Goal: Transaction & Acquisition: Purchase product/service

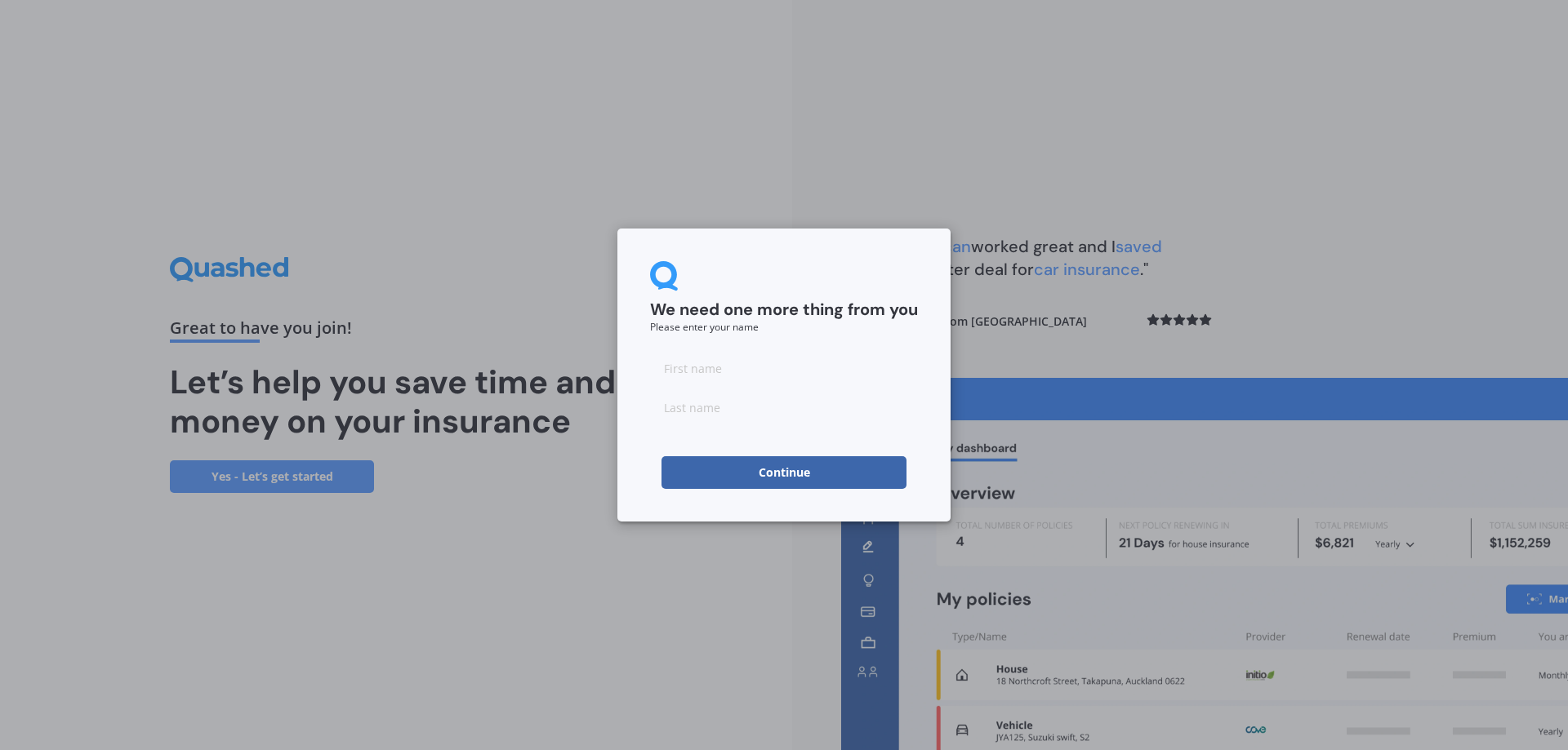
click at [771, 384] on input at bounding box center [784, 368] width 268 height 33
type input "[PERSON_NAME]"
type input "Malhotra"
drag, startPoint x: 779, startPoint y: 447, endPoint x: 779, endPoint y: 458, distance: 11.0
click at [779, 448] on form "We need one more thing from you Please enter your name [PERSON_NAME] Continue" at bounding box center [784, 375] width 268 height 228
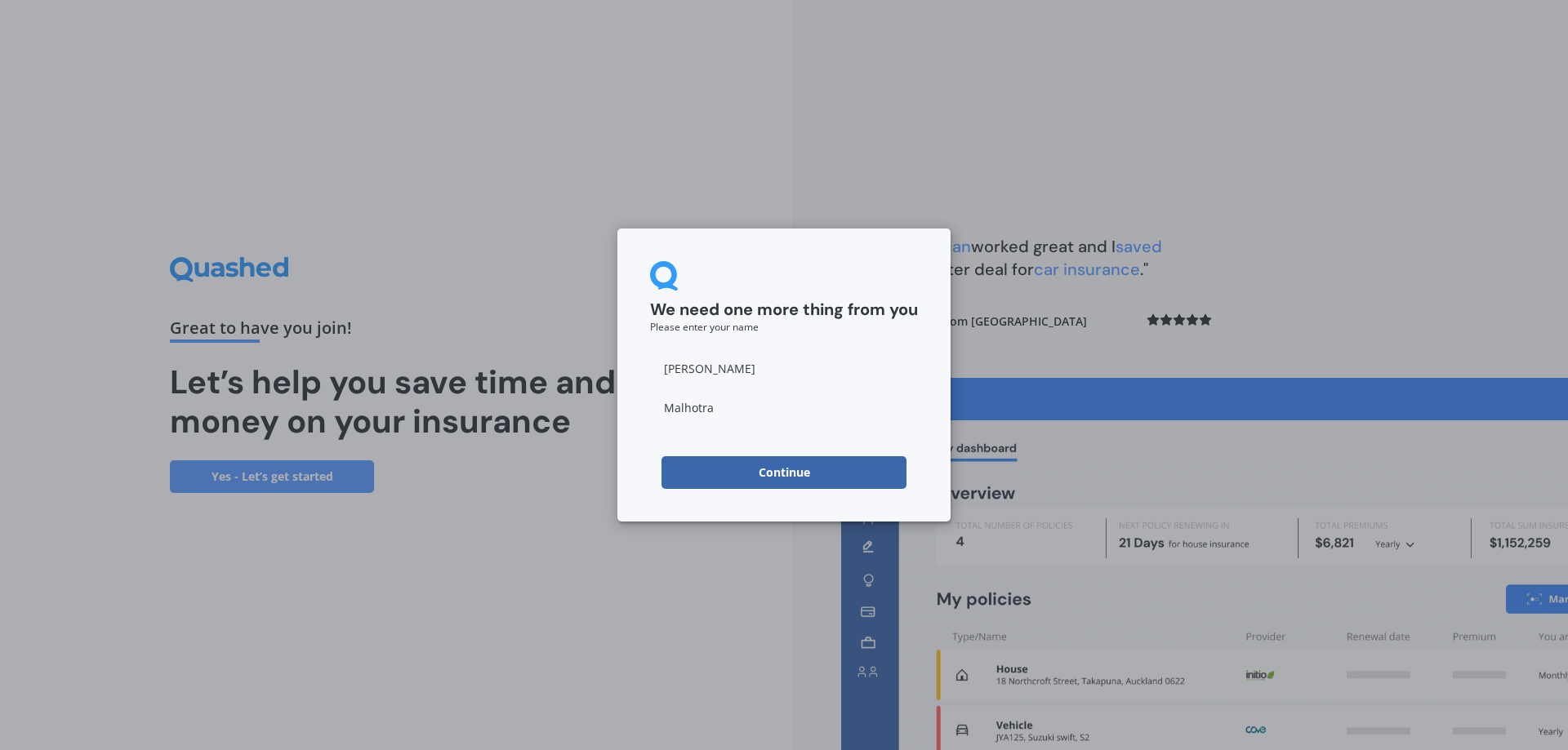
click at [779, 458] on button "Continue" at bounding box center [784, 472] width 245 height 33
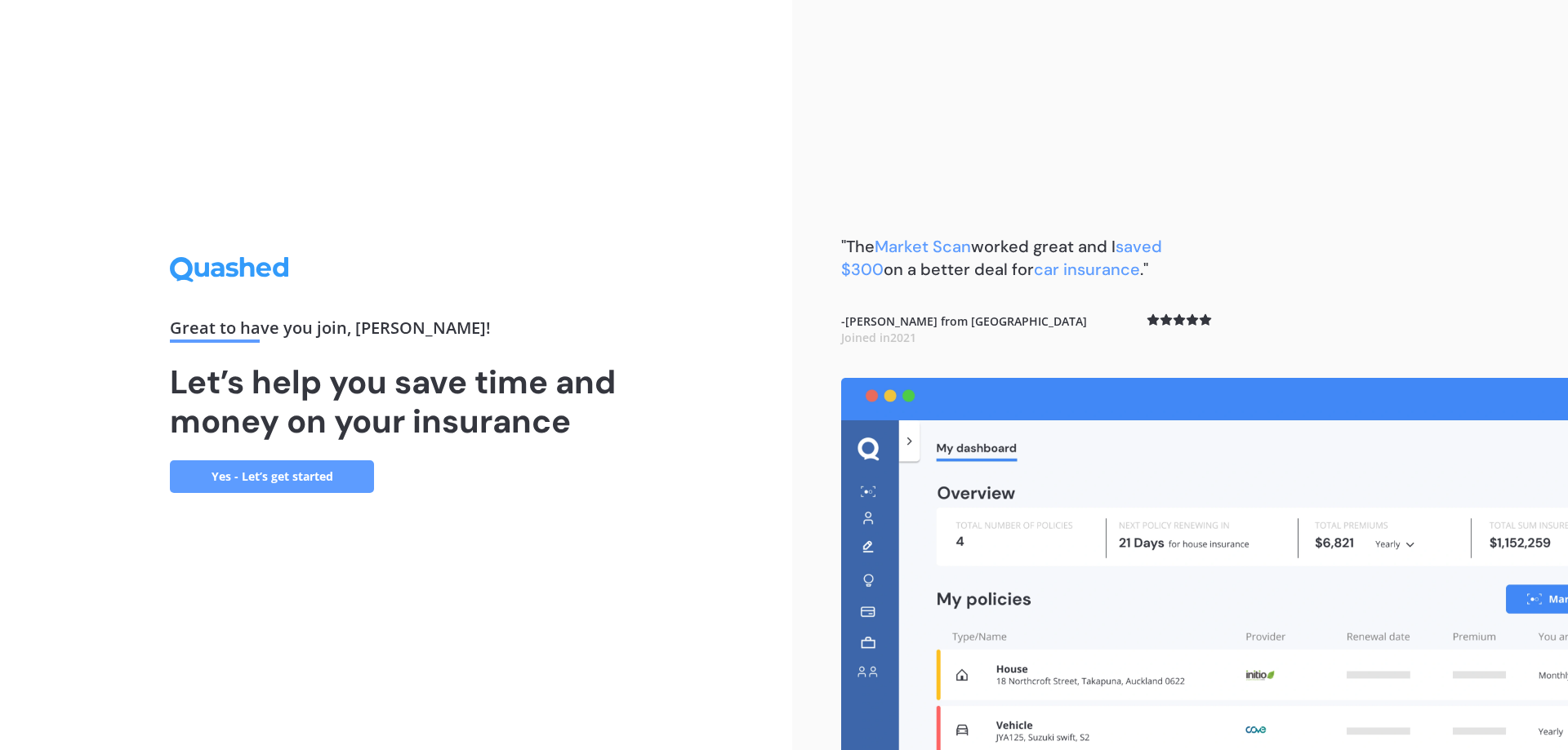
click at [298, 471] on link "Yes - Let’s get started" at bounding box center [272, 476] width 204 height 33
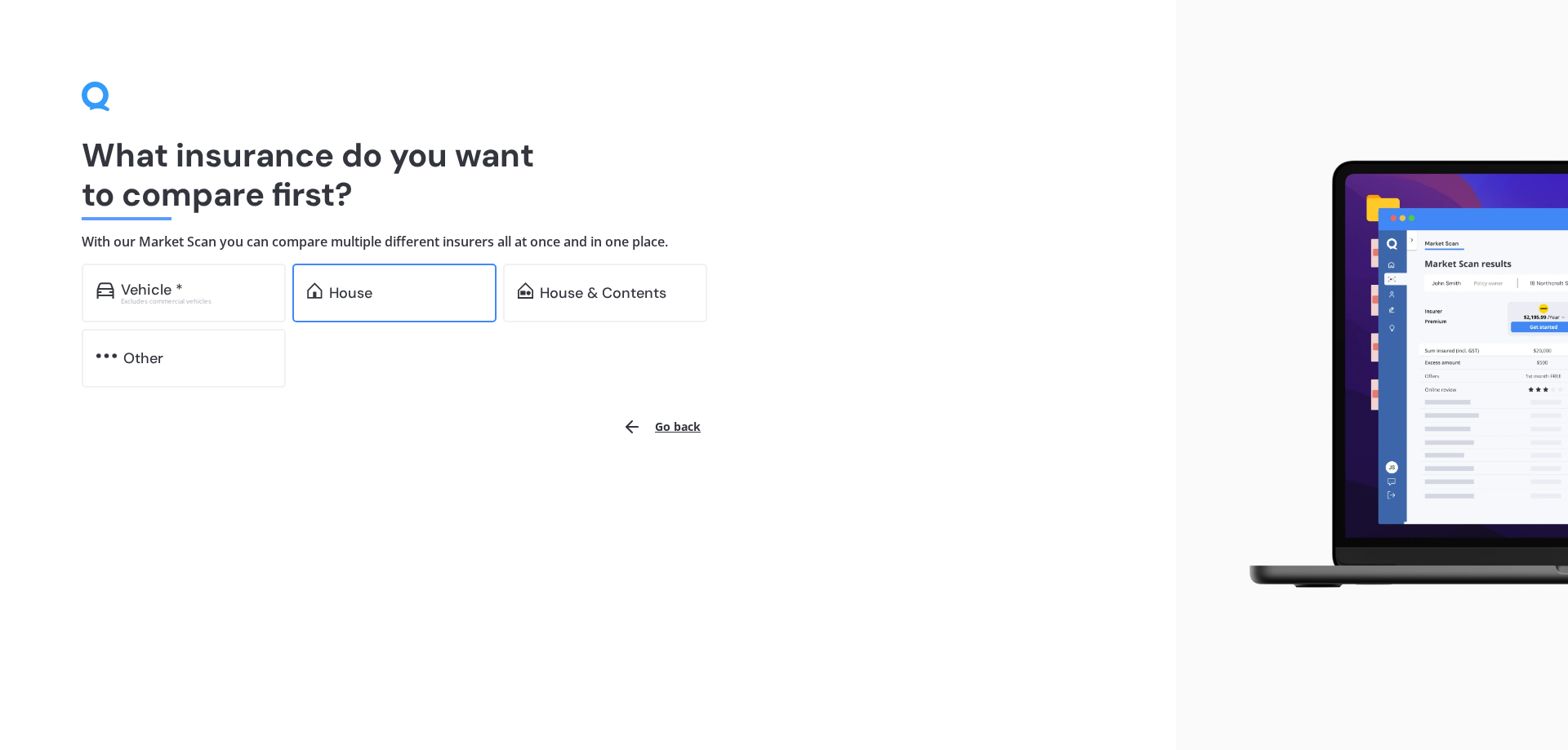
click at [432, 306] on div "House" at bounding box center [394, 293] width 204 height 58
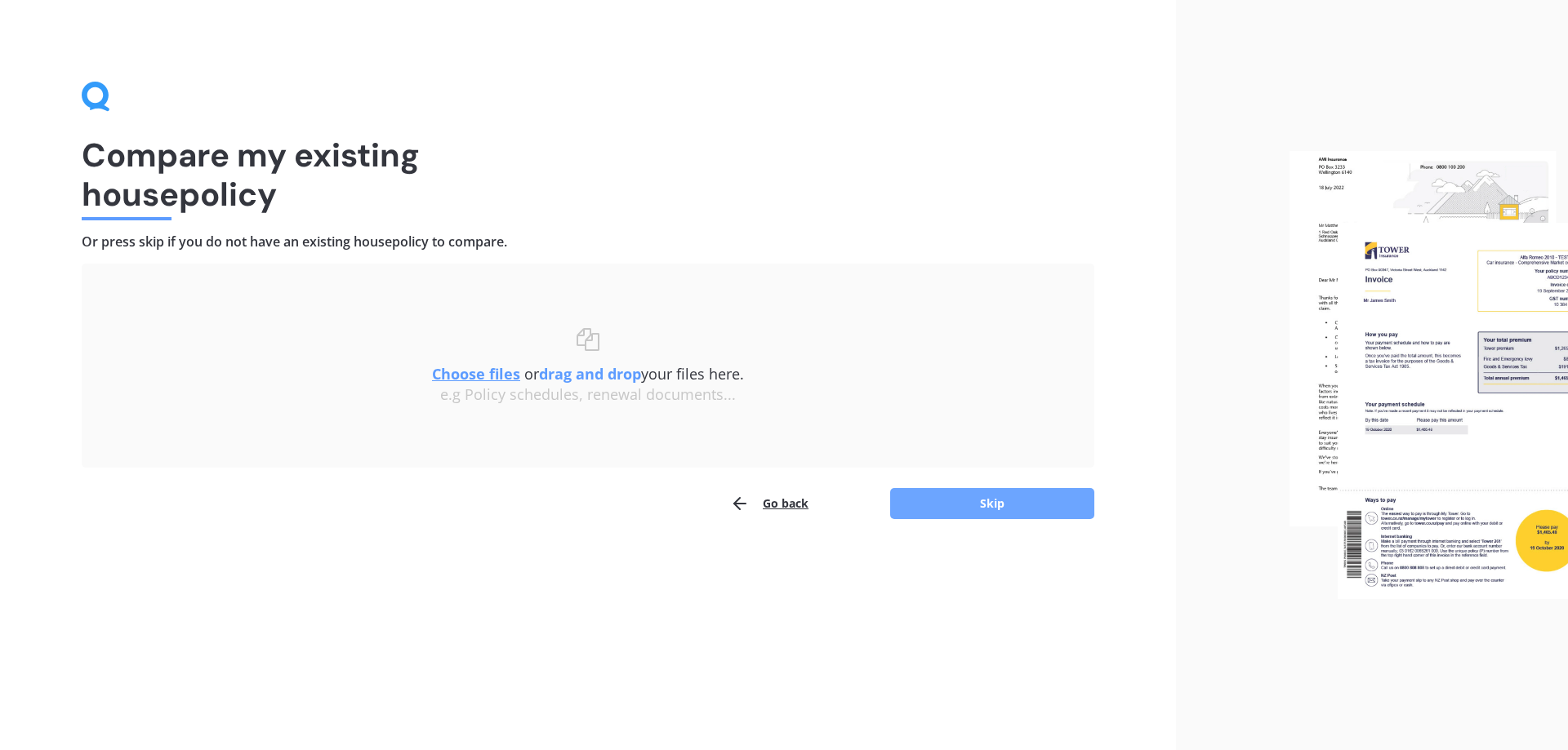
click at [919, 504] on button "Skip" at bounding box center [992, 503] width 204 height 31
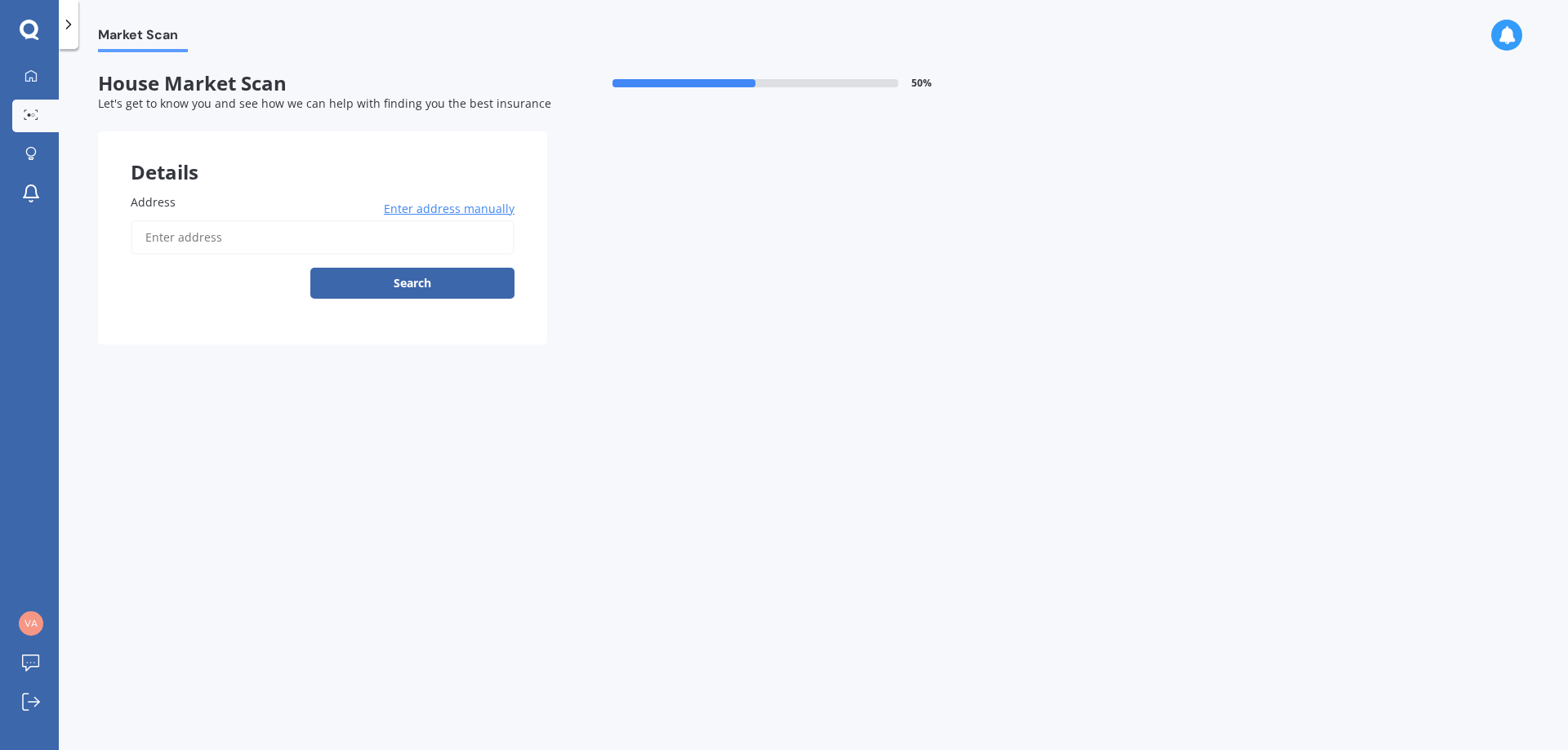
click at [381, 249] on input "Address" at bounding box center [323, 237] width 384 height 35
type input "[STREET_ADDRESS]"
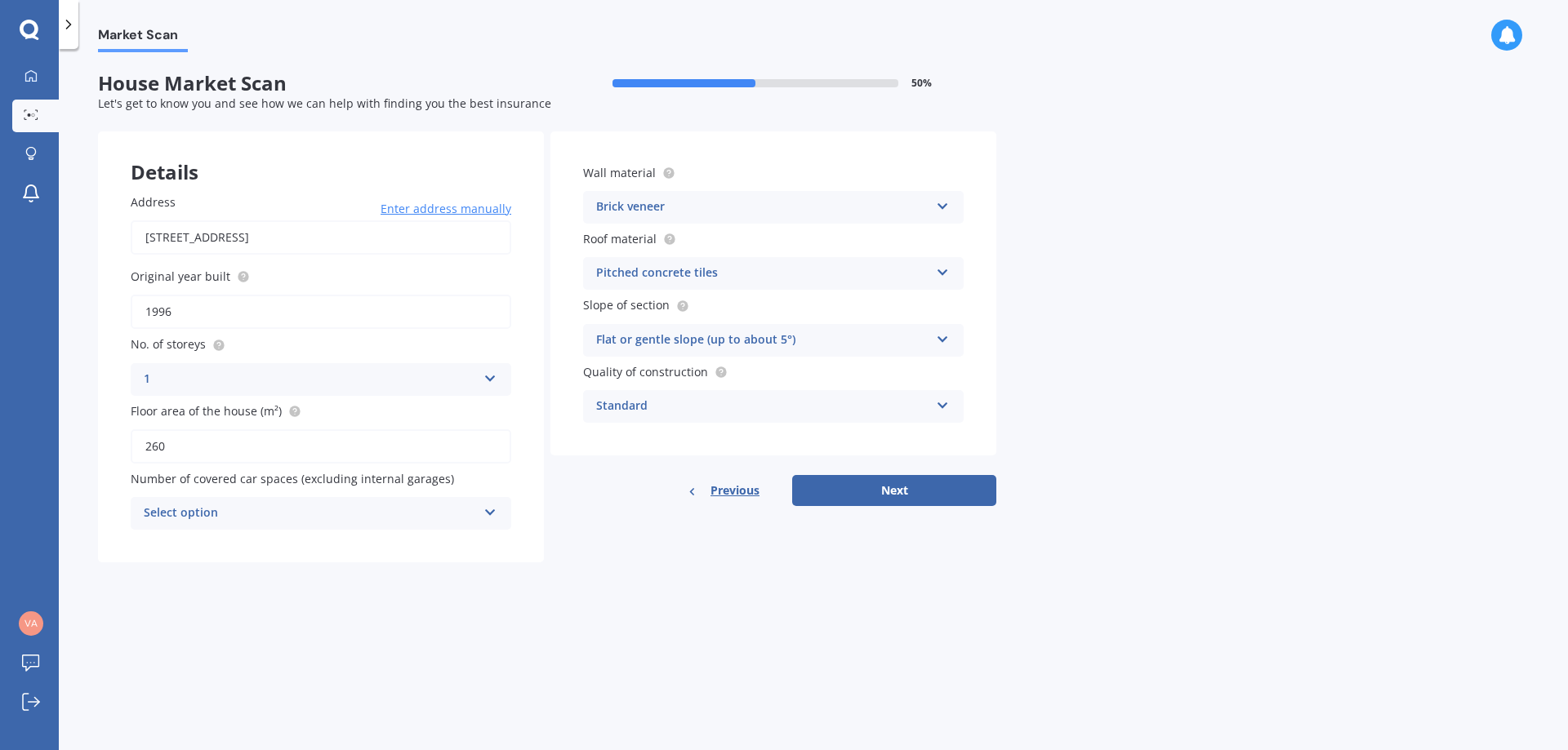
click at [367, 506] on div "Select option" at bounding box center [310, 514] width 334 height 20
click at [249, 549] on div "0" at bounding box center [321, 545] width 379 height 30
click at [905, 480] on button "Next" at bounding box center [894, 490] width 204 height 31
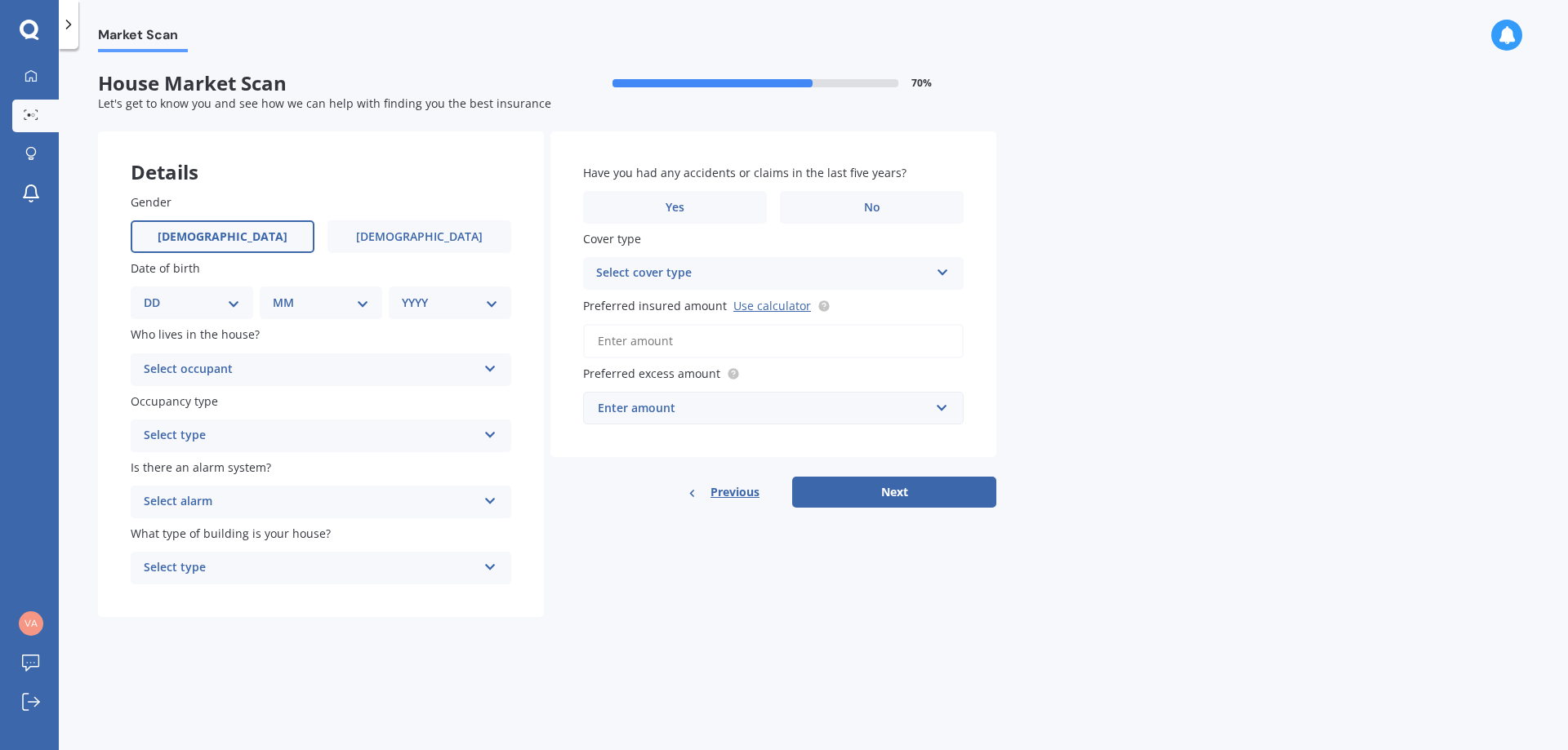
click at [303, 240] on label "[DEMOGRAPHIC_DATA]" at bounding box center [223, 236] width 184 height 33
click at [0, 0] on input "[DEMOGRAPHIC_DATA]" at bounding box center [0, 0] width 0 height 0
click at [240, 305] on select "DD 01 02 03 04 05 06 07 08 09 10 11 12 13 14 15 16 17 18 19 20 21 22 23 24 25 2…" at bounding box center [191, 303] width 96 height 18
select select "11"
click at [156, 294] on select "DD 01 02 03 04 05 06 07 08 09 10 11 12 13 14 15 16 17 18 19 20 21 22 23 24 25 2…" at bounding box center [191, 303] width 96 height 18
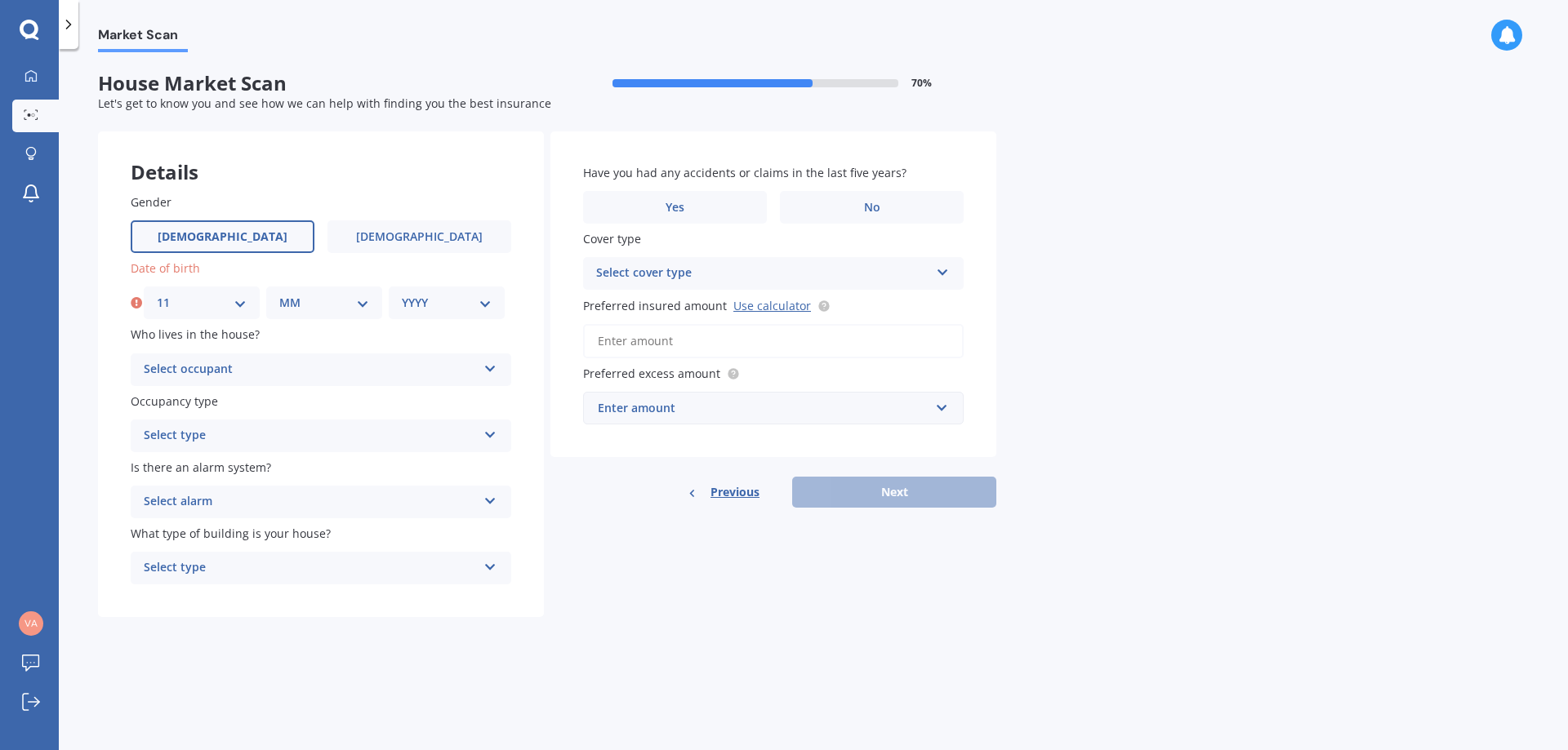
click at [345, 282] on div "Date of birth DD 01 02 03 04 05 06 07 08 09 10 11 12 13 14 15 16 17 18 19 20 21…" at bounding box center [321, 289] width 380 height 59
click at [314, 316] on div "MM 01 02 03 04 05 06 07 08 09 10 11 12" at bounding box center [324, 303] width 116 height 33
click at [327, 311] on select "MM 01 02 03 04 05 06 07 08 09 10 11 12" at bounding box center [324, 303] width 90 height 18
select select "11"
click at [279, 294] on select "MM 01 02 03 04 05 06 07 08 09 10 11 12" at bounding box center [324, 303] width 90 height 18
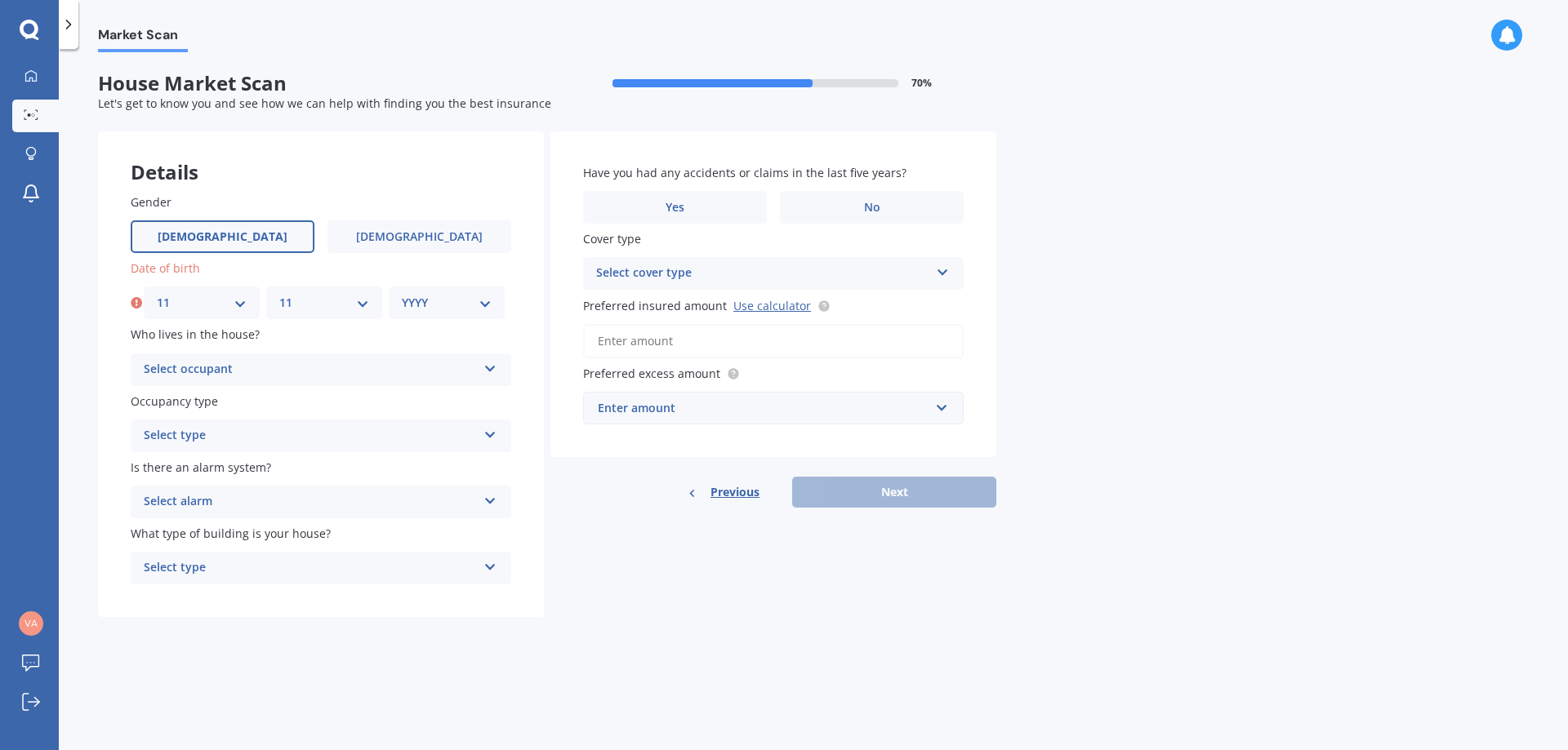
click at [447, 327] on label "Who lives in the house?" at bounding box center [318, 333] width 374 height 17
click at [447, 323] on div "Gender [DEMOGRAPHIC_DATA] [DEMOGRAPHIC_DATA] Date of birth DD 01 02 03 04 05 06…" at bounding box center [321, 390] width 446 height 457
click at [459, 313] on div "YYYY 2009 2008 2007 2006 2005 2004 2003 2002 2001 2000 1999 1998 1997 1996 1995…" at bounding box center [446, 303] width 116 height 33
click at [469, 304] on select "YYYY 2009 2008 2007 2006 2005 2004 2003 2002 2001 2000 1999 1998 1997 1996 1995…" at bounding box center [446, 303] width 90 height 18
select select "2000"
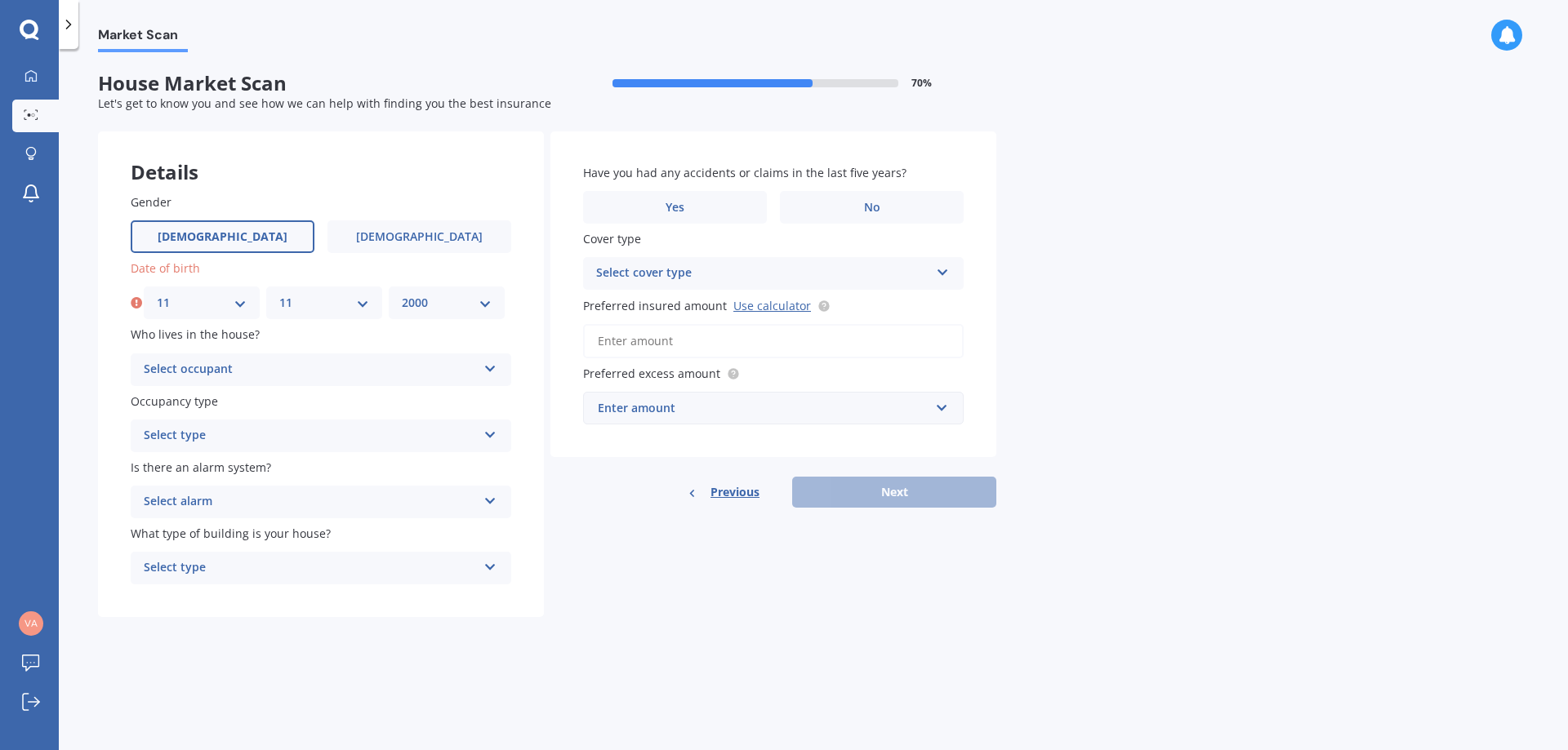
click at [402, 294] on select "YYYY 2009 2008 2007 2006 2005 2004 2003 2002 2001 2000 1999 1998 1997 1996 1995…" at bounding box center [446, 303] width 90 height 18
click at [1024, 680] on div "Market Scan House Market Scan 70 % Let's get to know you and see how we can hel…" at bounding box center [813, 403] width 1510 height 702
click at [308, 362] on div "Select occupant" at bounding box center [310, 370] width 334 height 20
click at [282, 412] on div "Owner" at bounding box center [321, 402] width 379 height 30
click at [287, 443] on div "Select type" at bounding box center [310, 436] width 334 height 20
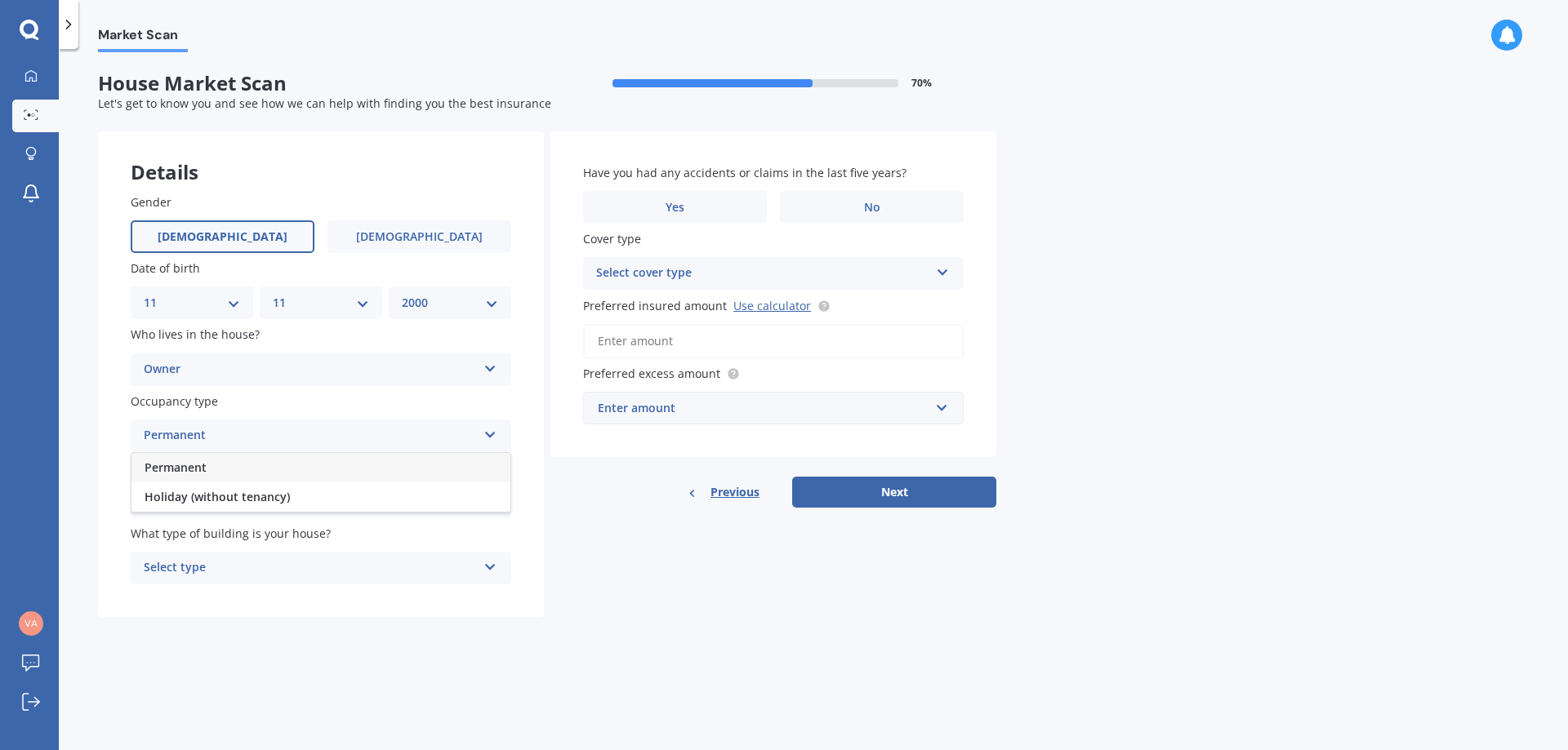
click at [255, 466] on div "Permanent" at bounding box center [321, 468] width 379 height 30
click at [264, 490] on div "Select alarm Yes, monitored Yes, not monitored No" at bounding box center [321, 502] width 380 height 33
click at [244, 594] on div "No" at bounding box center [321, 593] width 379 height 30
click at [262, 571] on div "Select type" at bounding box center [310, 568] width 334 height 20
click at [258, 601] on div "Freestanding" at bounding box center [321, 601] width 379 height 30
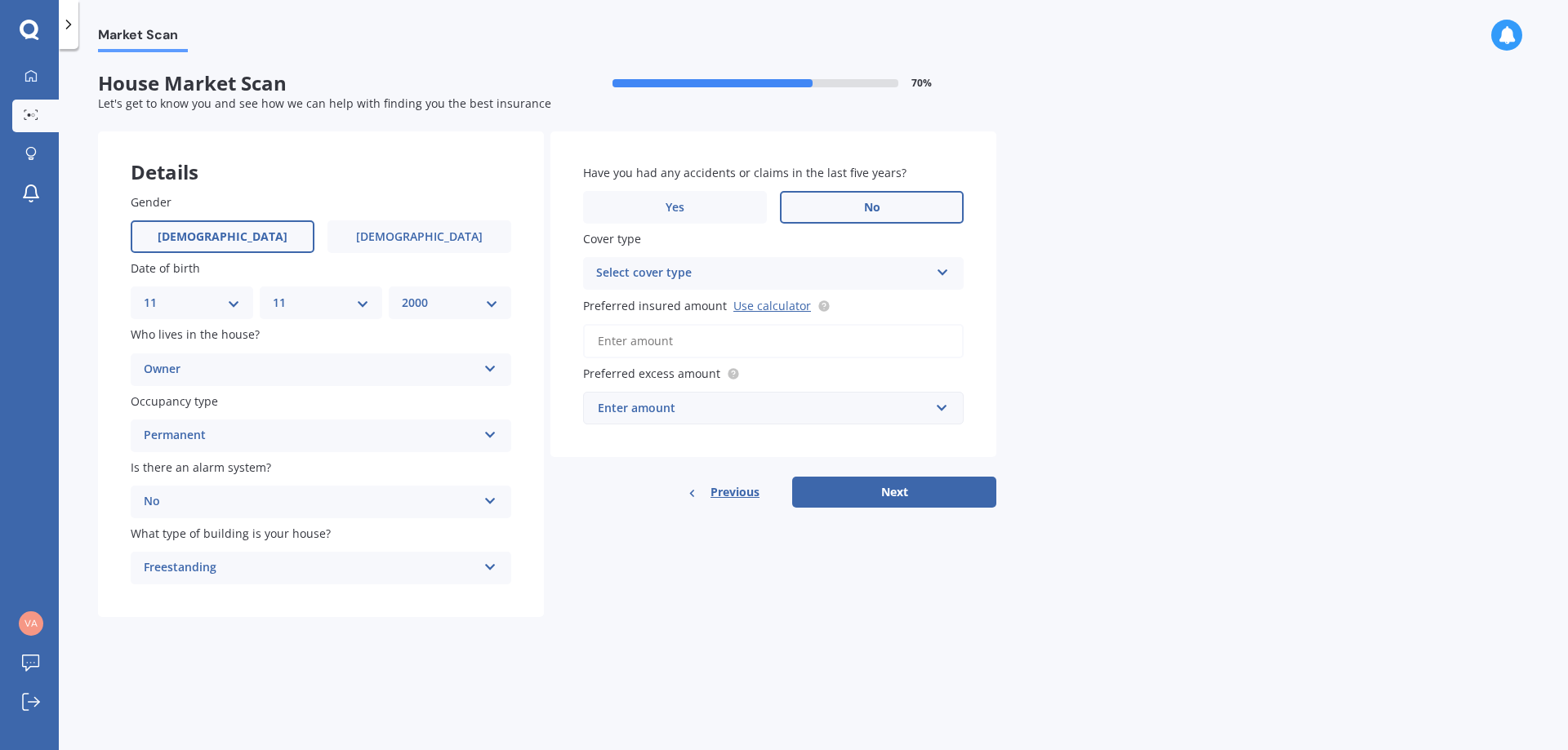
click at [814, 205] on label "No" at bounding box center [872, 207] width 184 height 33
click at [0, 0] on input "No" at bounding box center [0, 0] width 0 height 0
click at [759, 268] on div "Select cover type" at bounding box center [762, 274] width 334 height 20
click at [734, 319] on div "High" at bounding box center [773, 306] width 379 height 30
click at [767, 347] on input "Preferred insured amount Use calculator" at bounding box center [773, 341] width 380 height 35
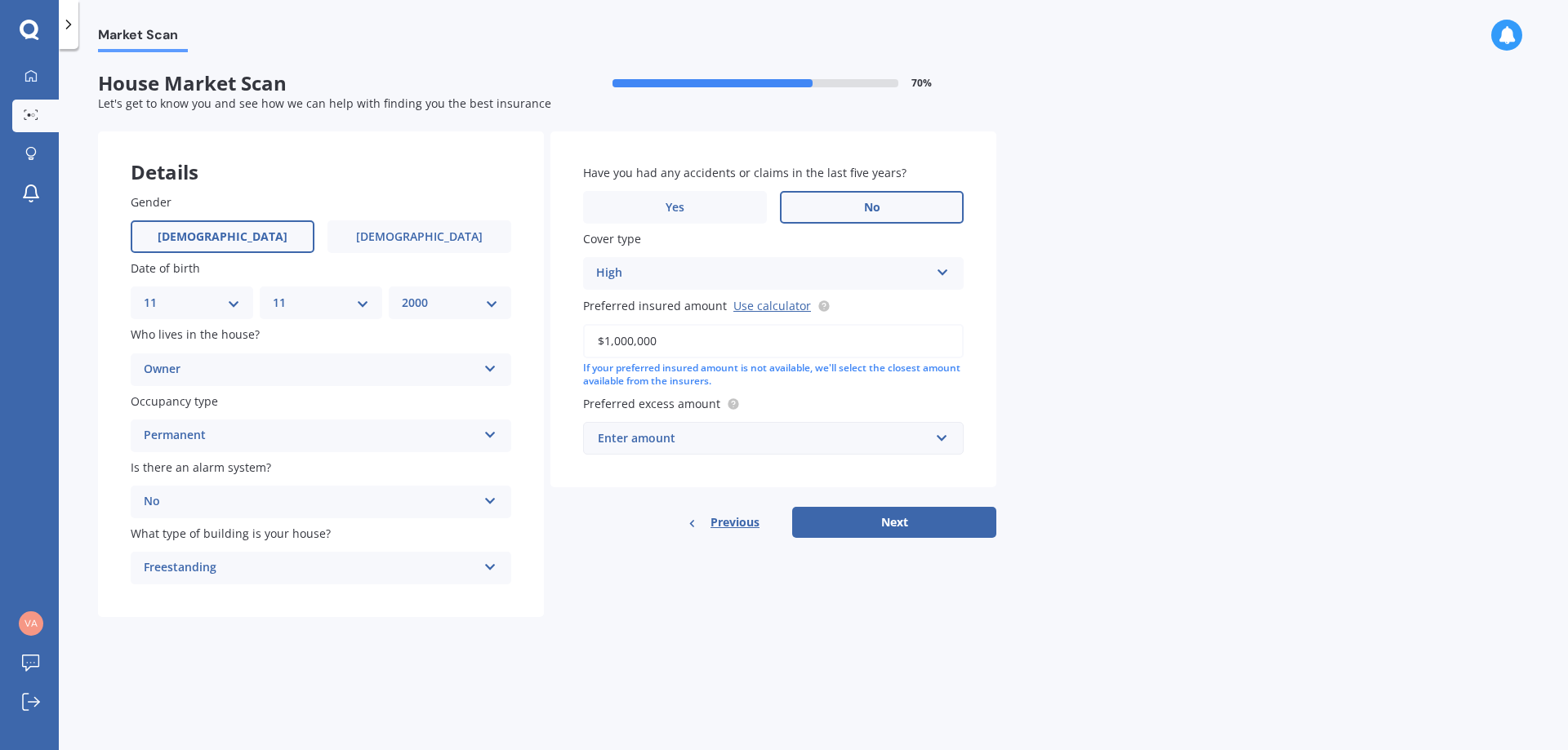
type input "$1,000,000"
click at [759, 437] on div "Enter amount" at bounding box center [763, 438] width 332 height 18
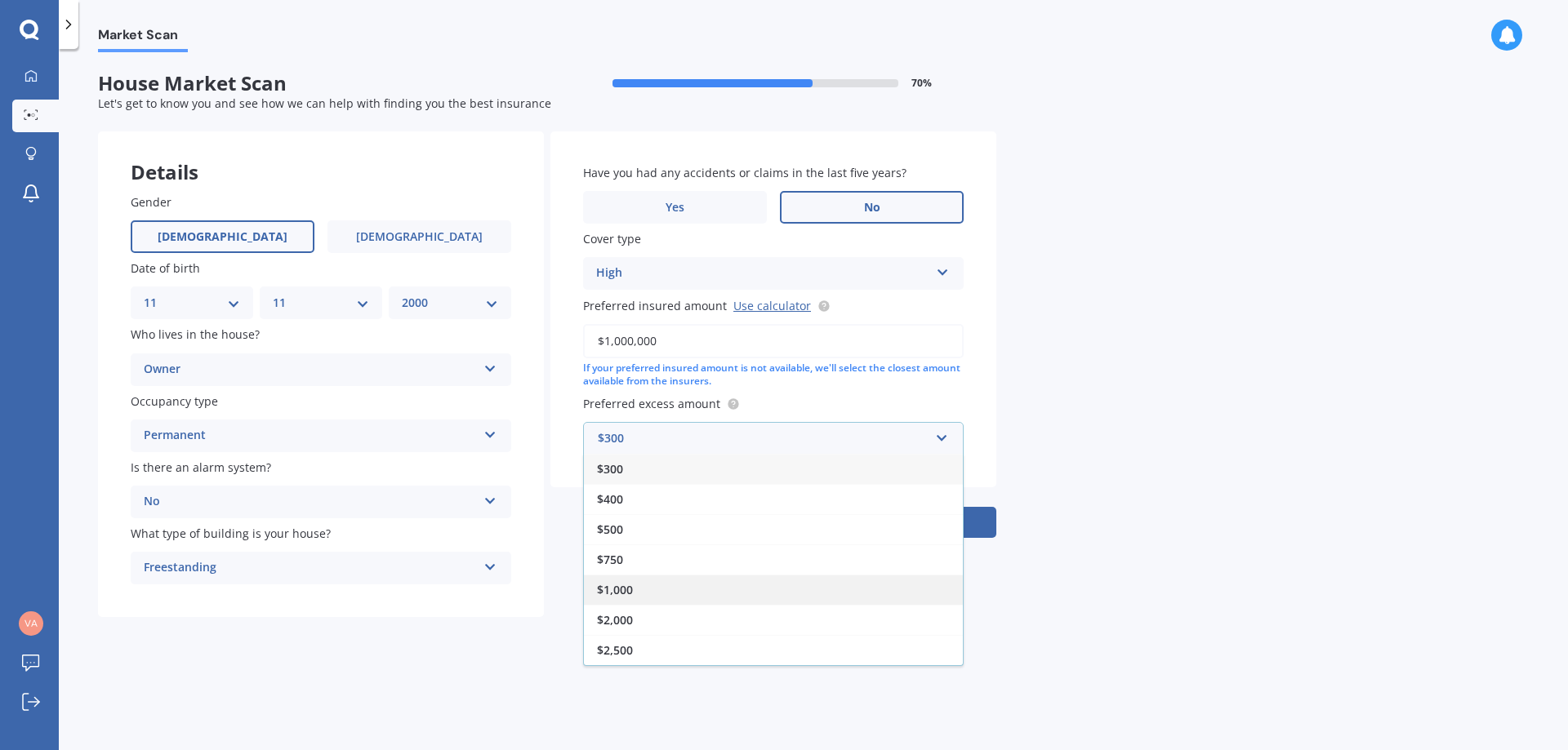
click at [651, 581] on div "$1,000" at bounding box center [773, 590] width 379 height 31
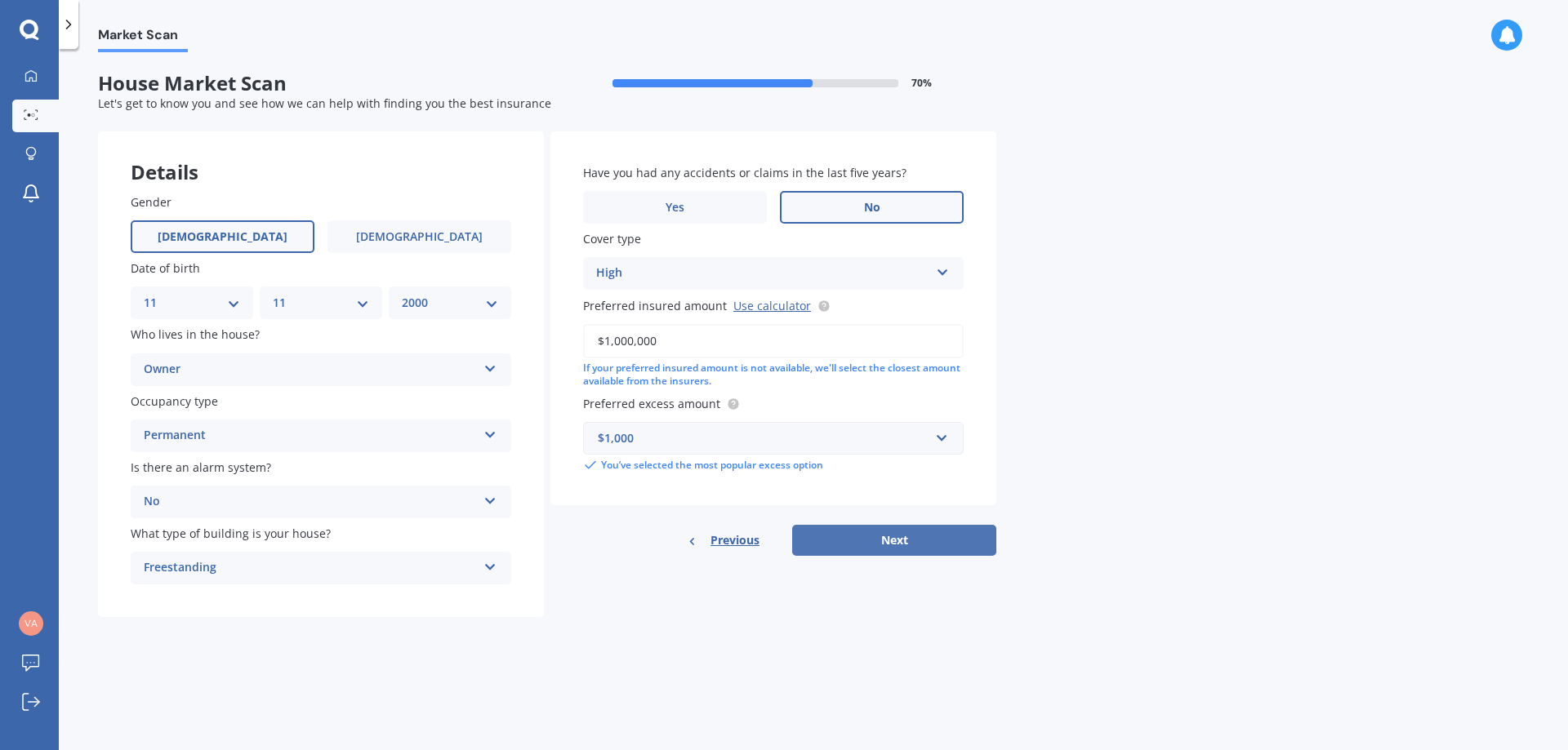
click at [852, 527] on button "Next" at bounding box center [894, 540] width 204 height 31
select select "11"
select select "2000"
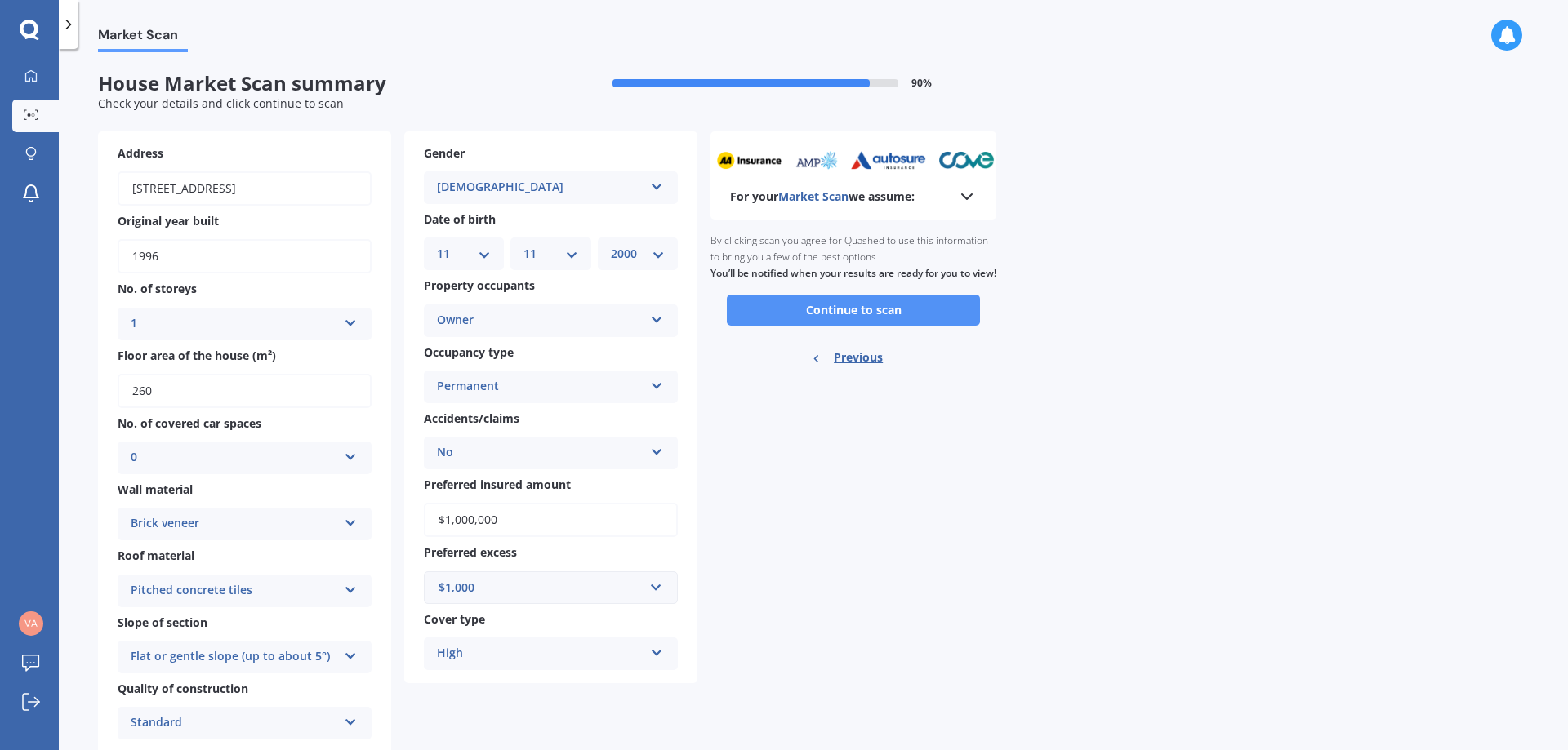
click at [820, 326] on button "Continue to scan" at bounding box center [853, 310] width 253 height 31
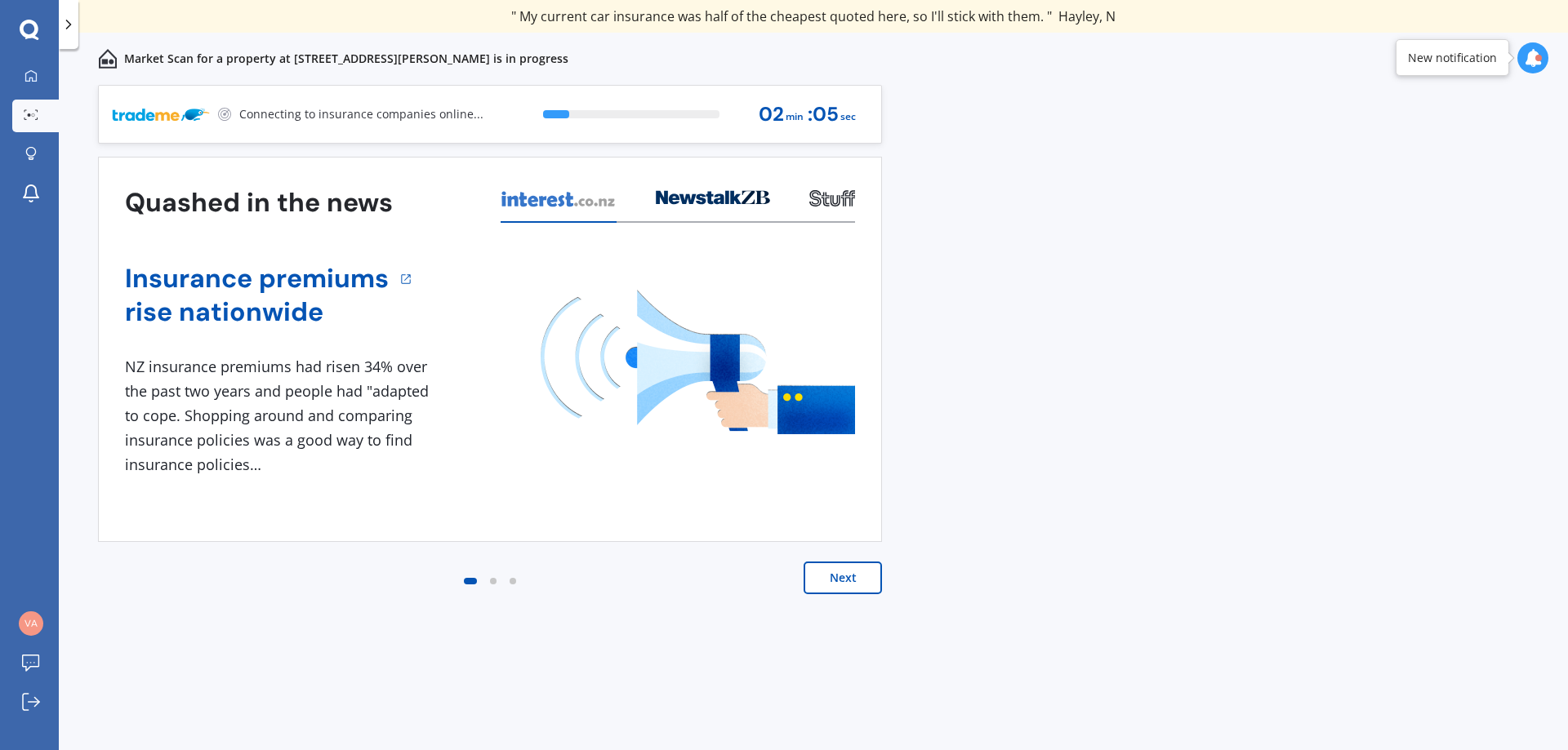
click at [806, 586] on button "Next" at bounding box center [842, 578] width 78 height 33
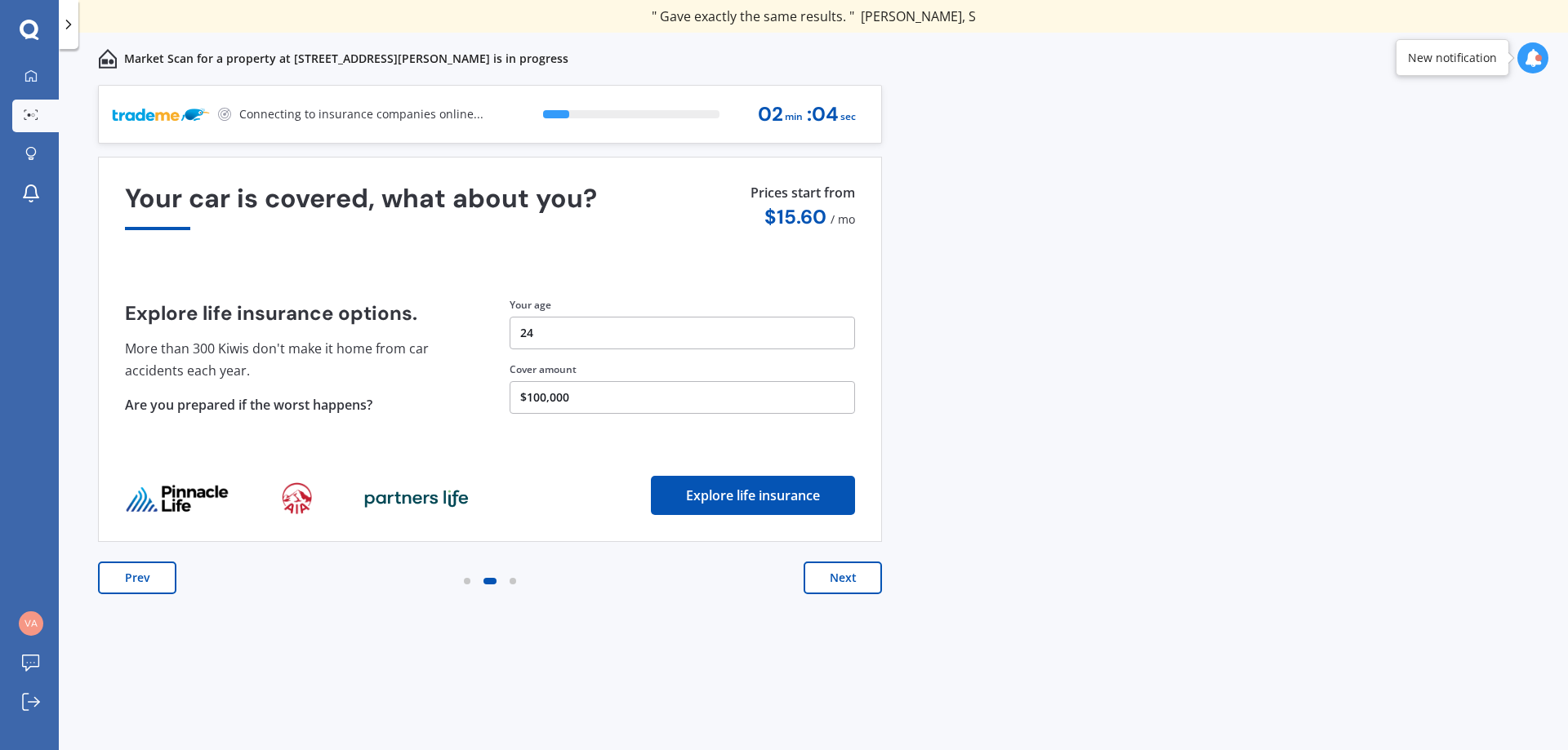
click at [806, 586] on button "Next" at bounding box center [842, 578] width 78 height 33
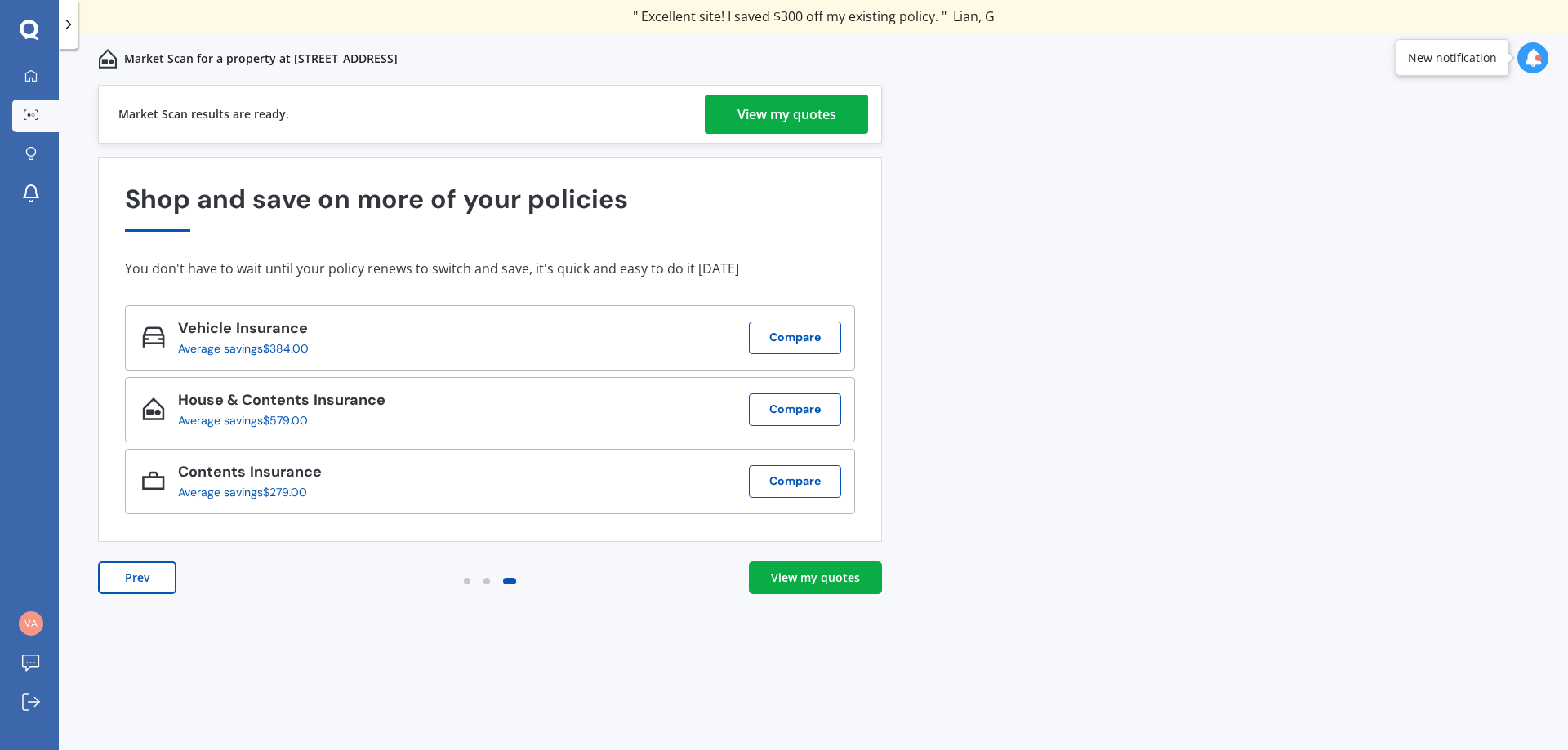
click at [792, 119] on div "View my quotes" at bounding box center [787, 115] width 99 height 40
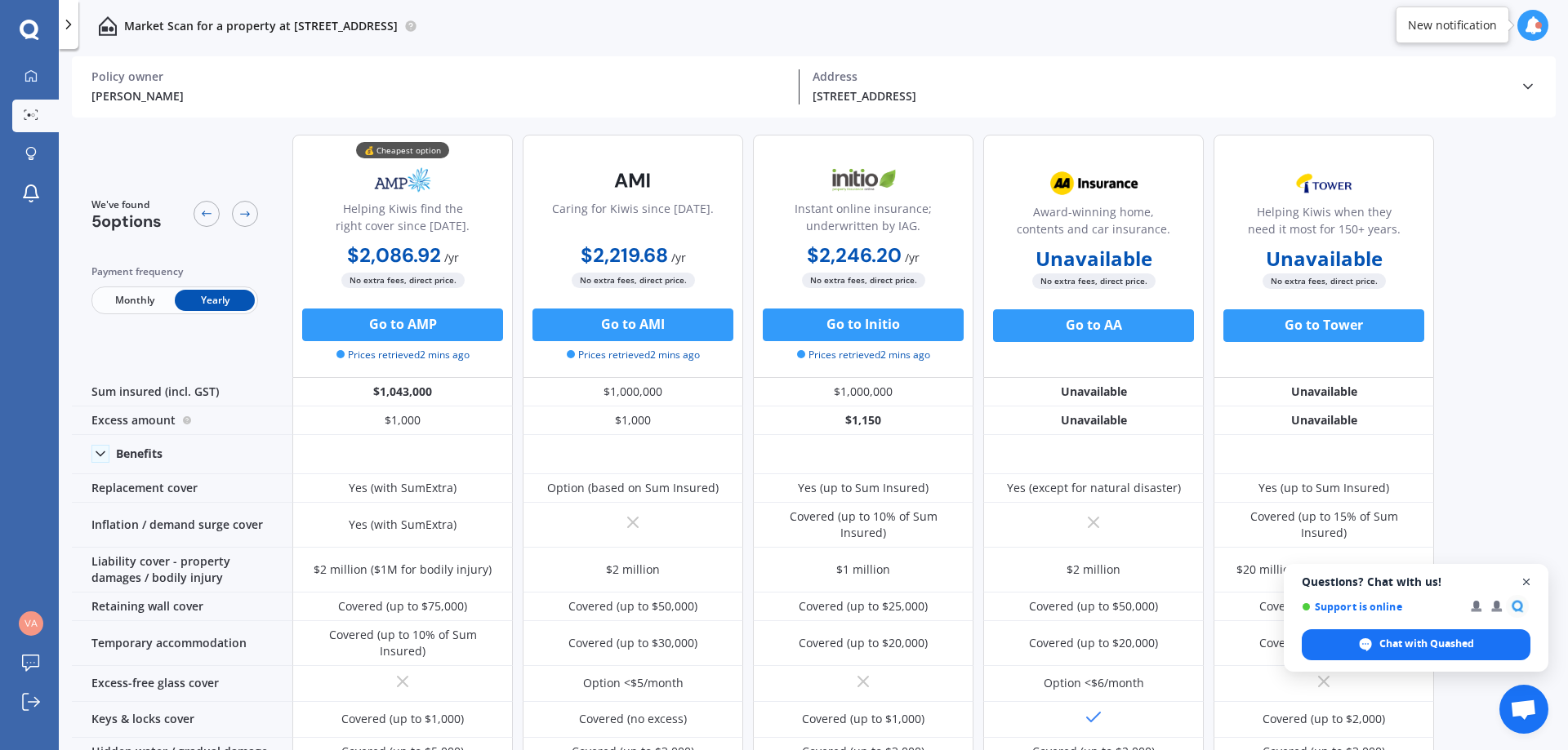
click at [1532, 581] on span "Open chat" at bounding box center [1526, 582] width 21 height 21
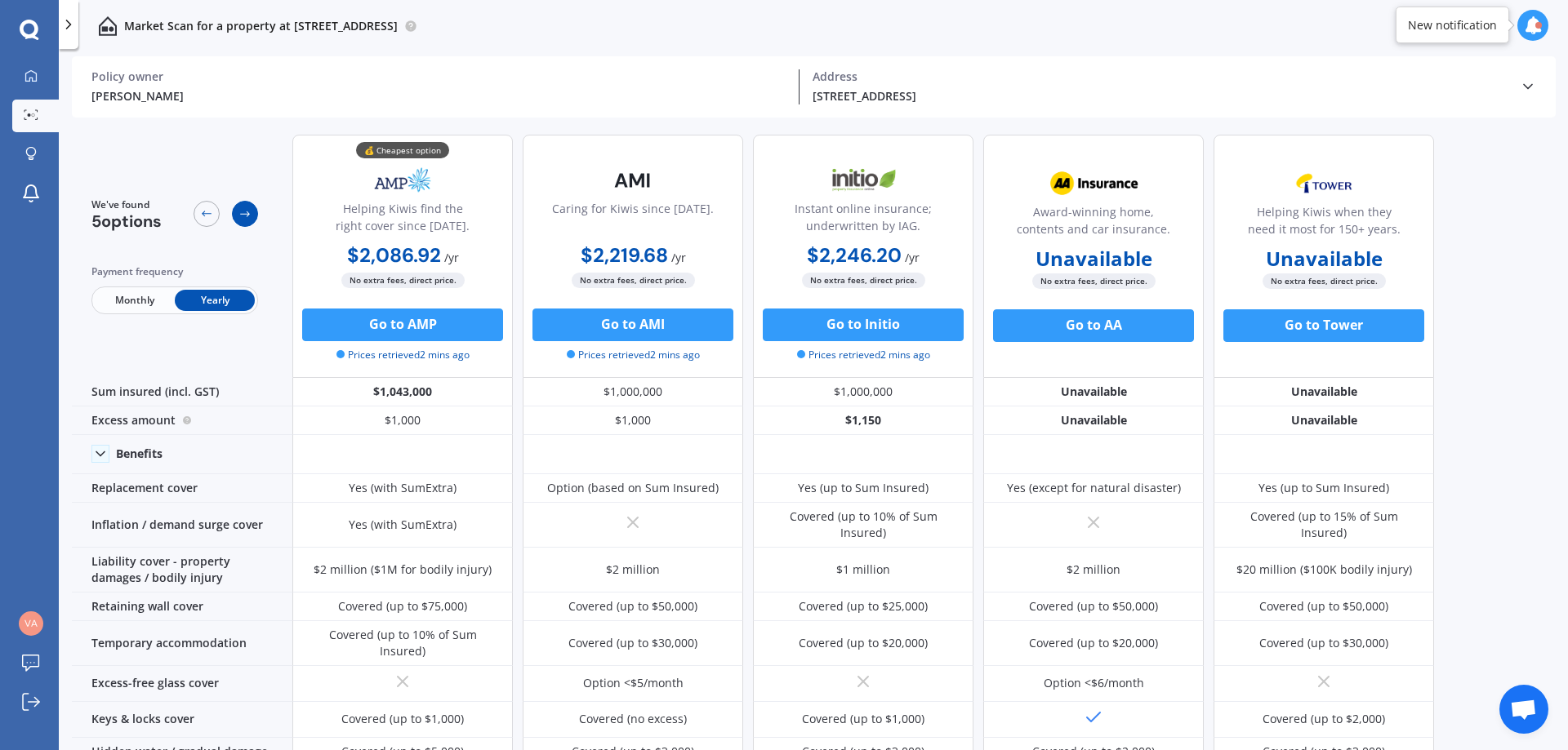
click at [249, 214] on icon at bounding box center [245, 215] width 10 height 6
click at [208, 221] on div at bounding box center [207, 214] width 26 height 26
click at [235, 216] on div at bounding box center [245, 214] width 26 height 26
click at [746, 142] on div "💰 Cheapest option Helping Kiwis find the right cover since [DATE]. $2,086.92 / …" at bounding box center [862, 256] width 1141 height 243
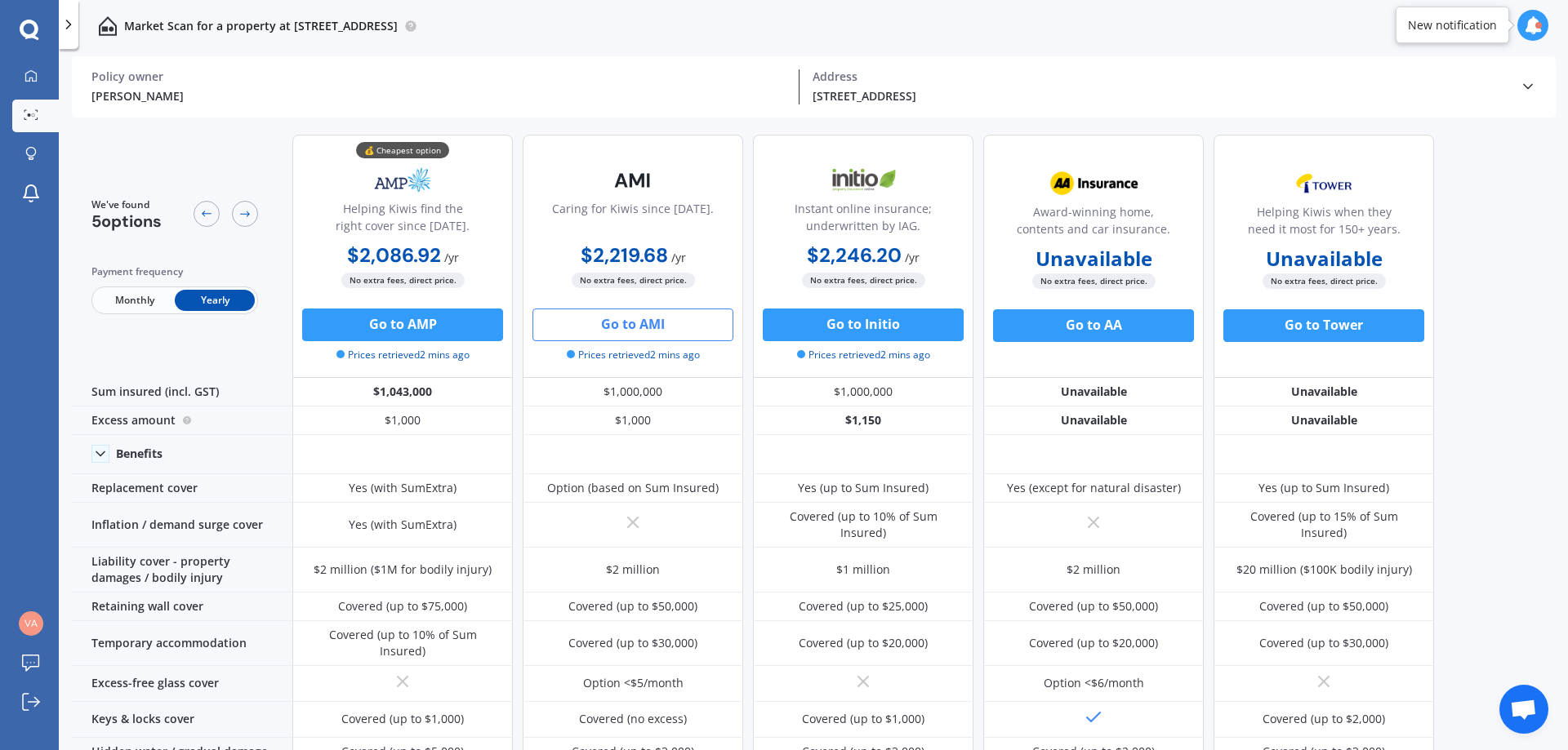
click at [616, 331] on button "Go to AMI" at bounding box center [633, 325] width 201 height 33
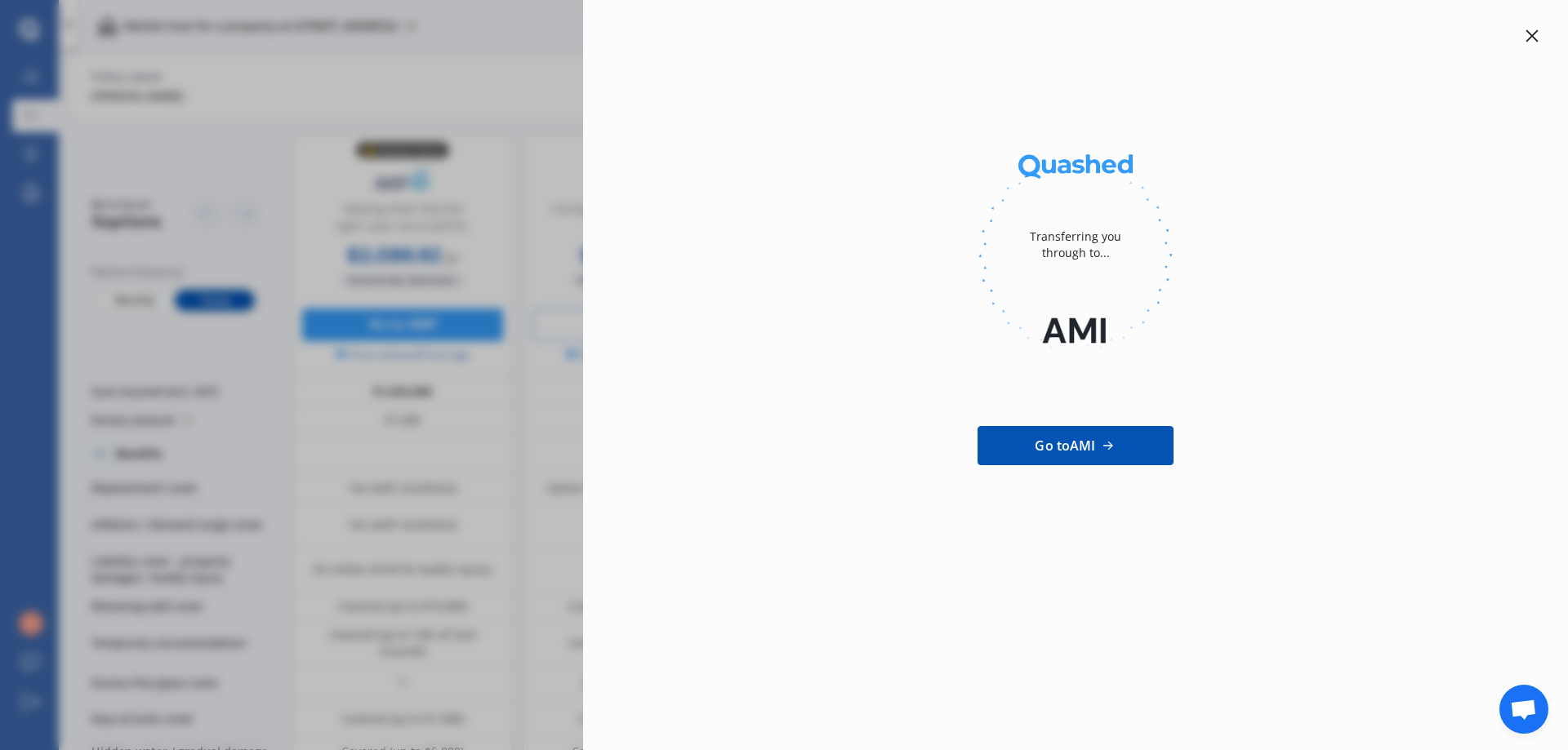
click at [1535, 47] on div "Transferring you through to... Go to AMI" at bounding box center [1076, 274] width 932 height 498
click at [1534, 33] on icon at bounding box center [1531, 36] width 13 height 13
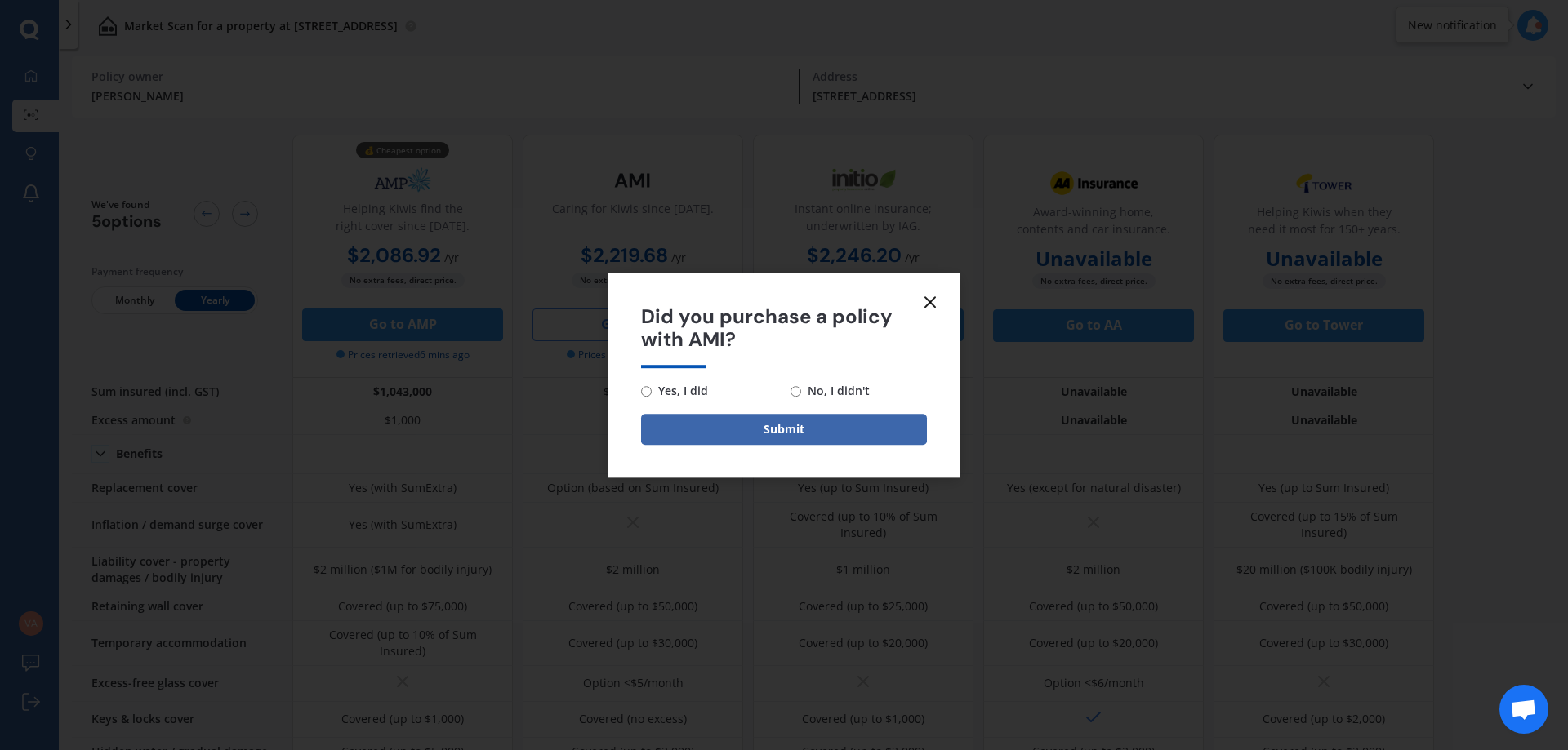
click at [824, 395] on span "No, I didn't" at bounding box center [834, 391] width 68 height 20
click at [801, 395] on input "No, I didn't" at bounding box center [796, 391] width 11 height 11
radio input "true"
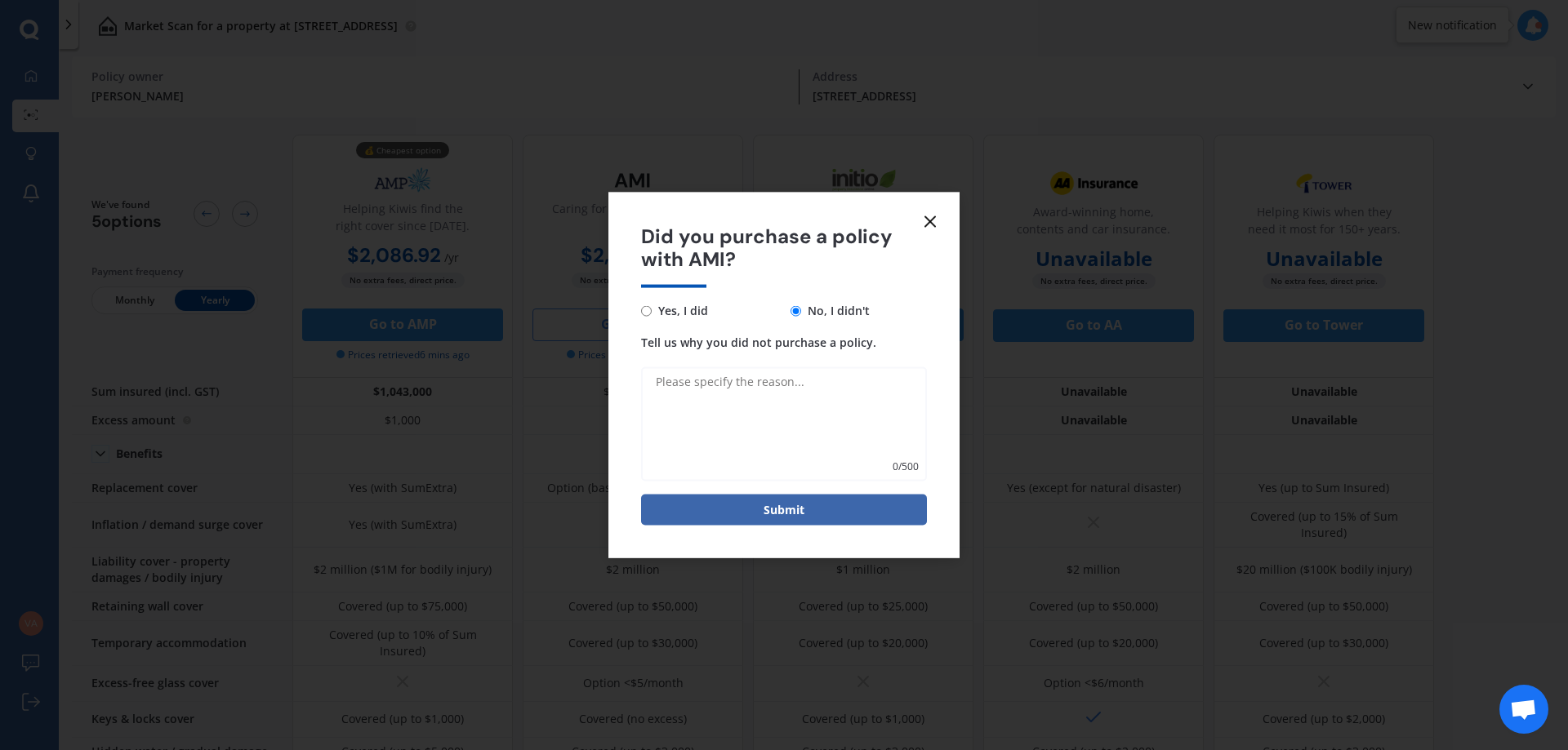
click at [927, 218] on line at bounding box center [931, 222] width 10 height 10
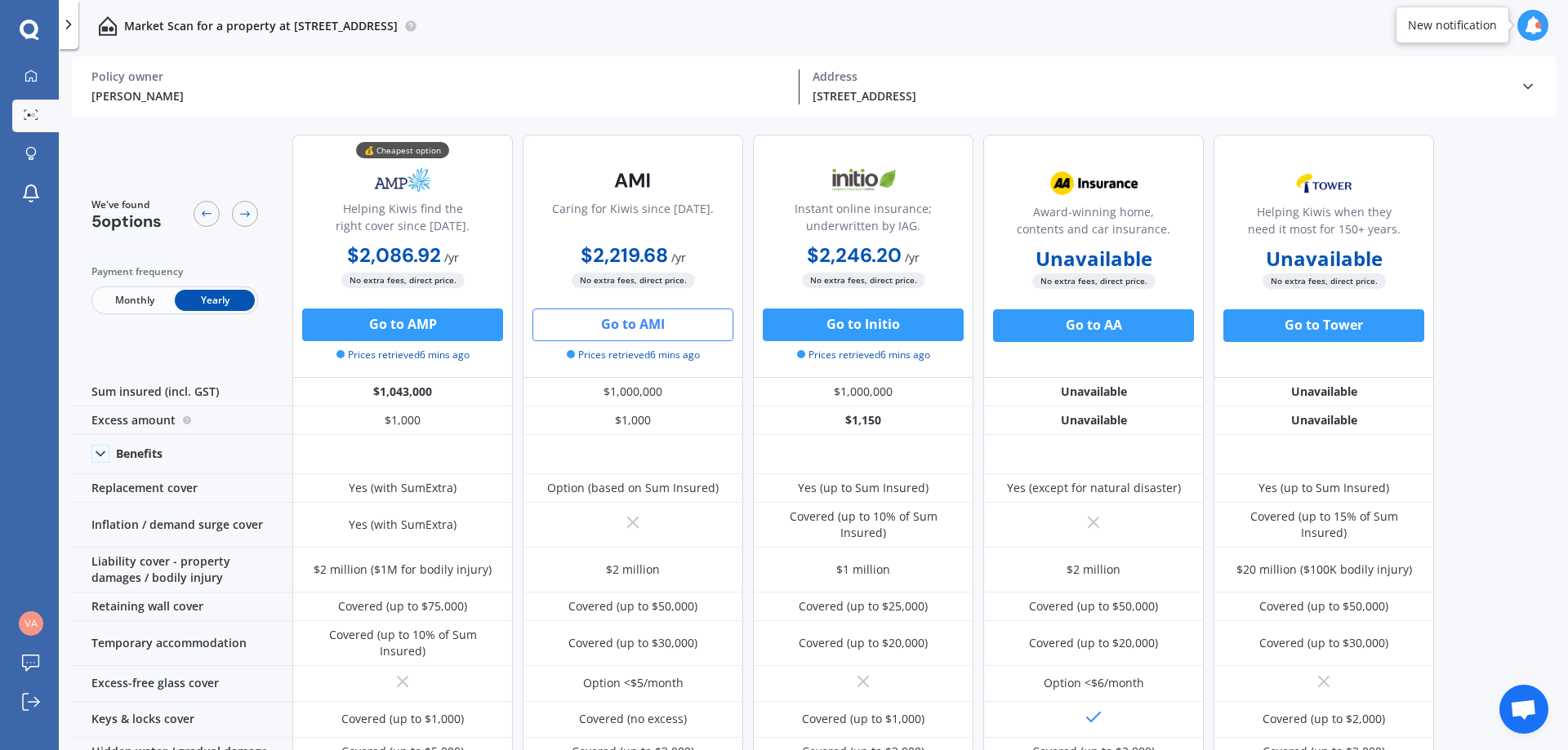
click at [618, 316] on button "Go to AMI" at bounding box center [633, 325] width 201 height 33
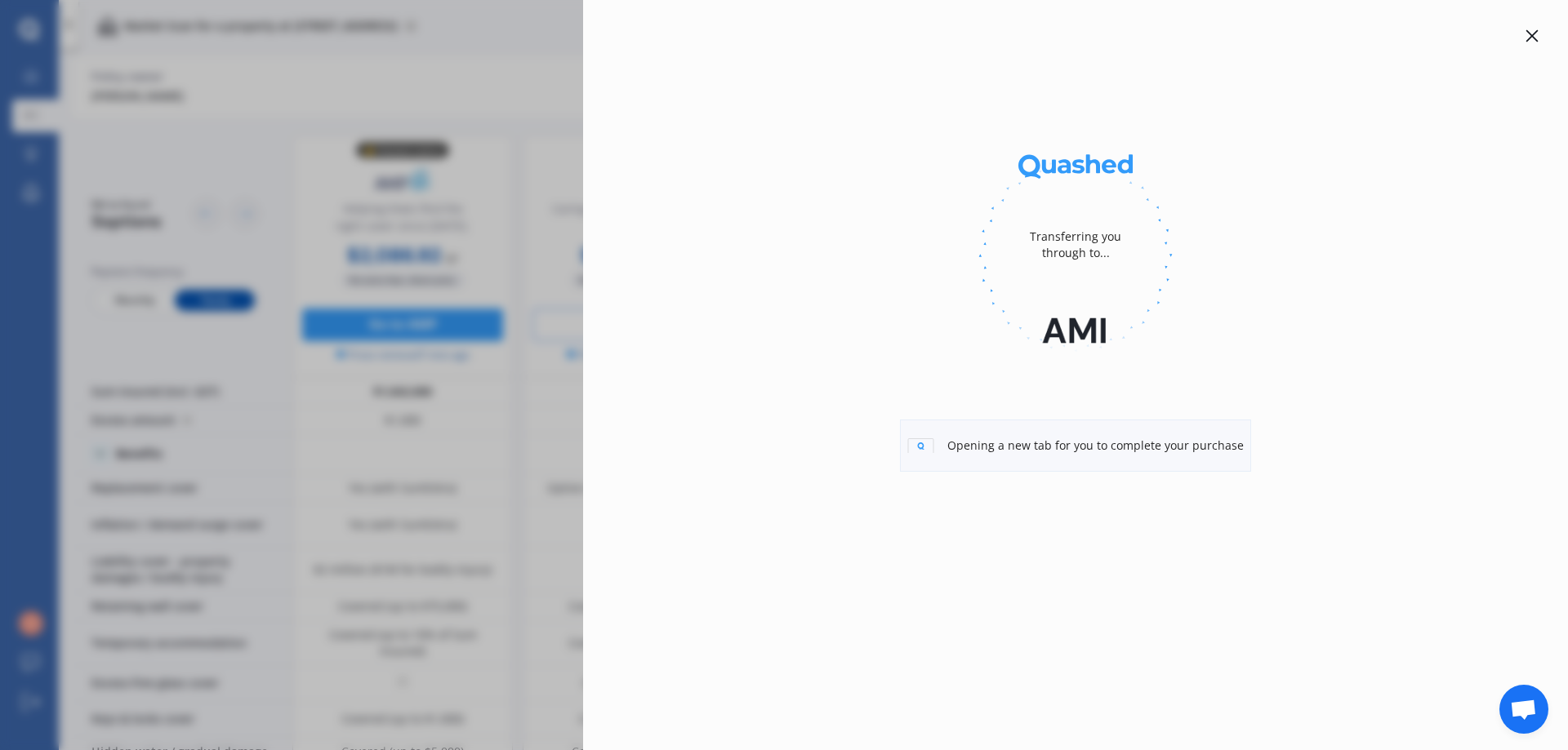
click at [523, 212] on div "Transferring you through to... Opening a new tab for you to complete your purch…" at bounding box center [784, 375] width 1568 height 750
click at [1532, 35] on icon at bounding box center [1531, 36] width 13 height 13
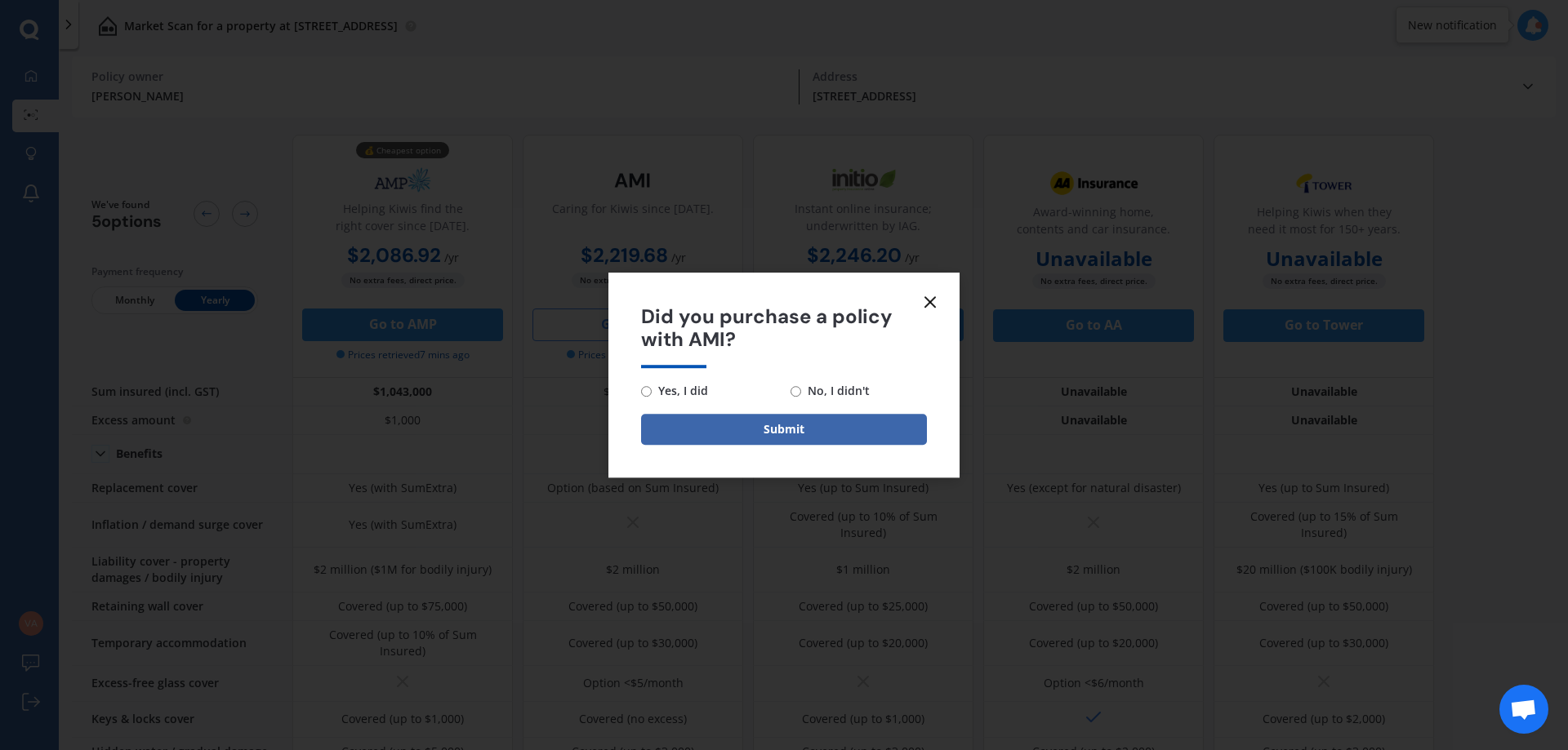
click at [806, 388] on span "No, I didn't" at bounding box center [834, 391] width 68 height 20
click at [801, 388] on input "No, I didn't" at bounding box center [796, 391] width 11 height 11
radio input "true"
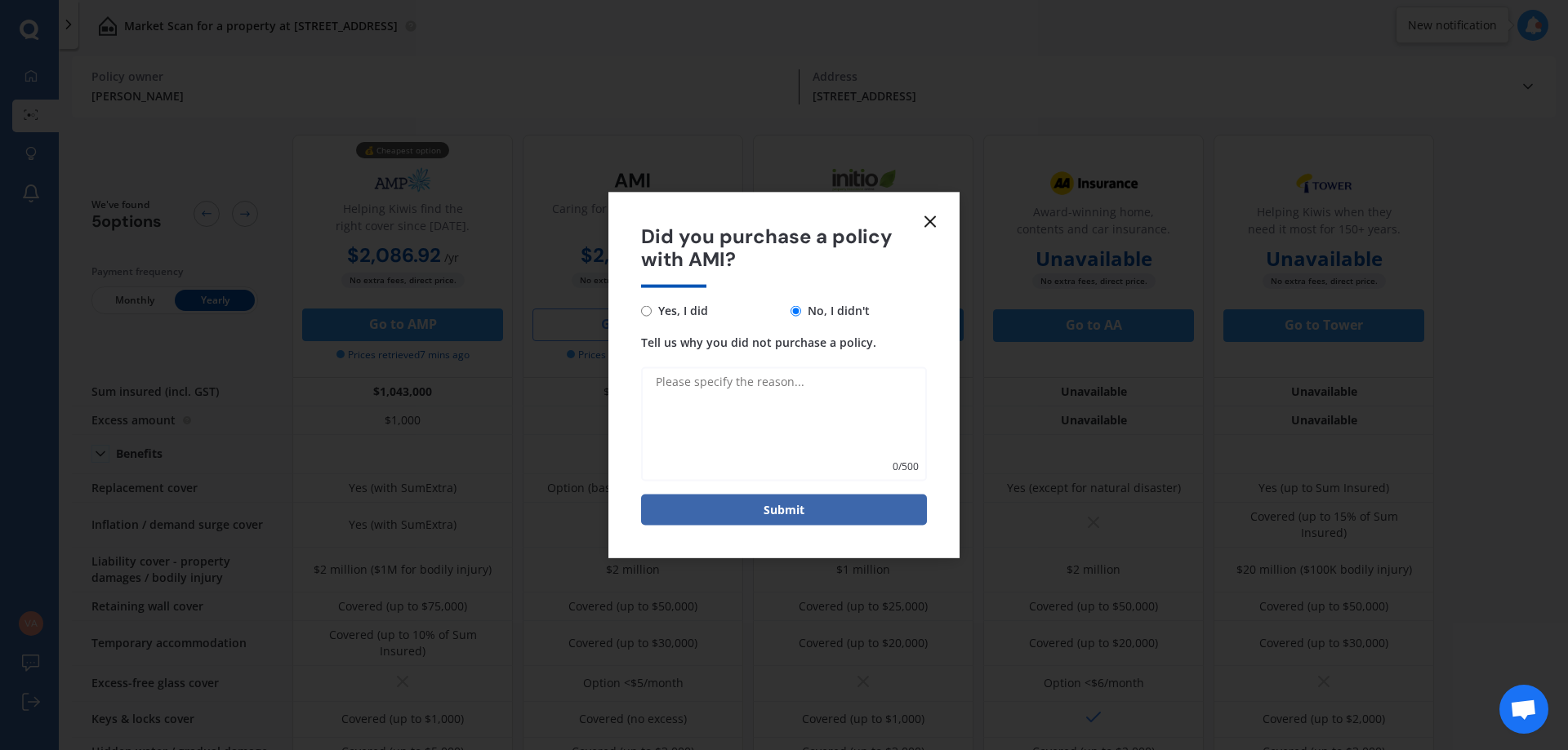
click at [754, 431] on textarea "Tell us why you did not purchase a policy." at bounding box center [784, 424] width 286 height 115
type textarea "Price specified on Quash was incorrect by more than $100"
click at [768, 511] on button "Submit" at bounding box center [784, 510] width 286 height 31
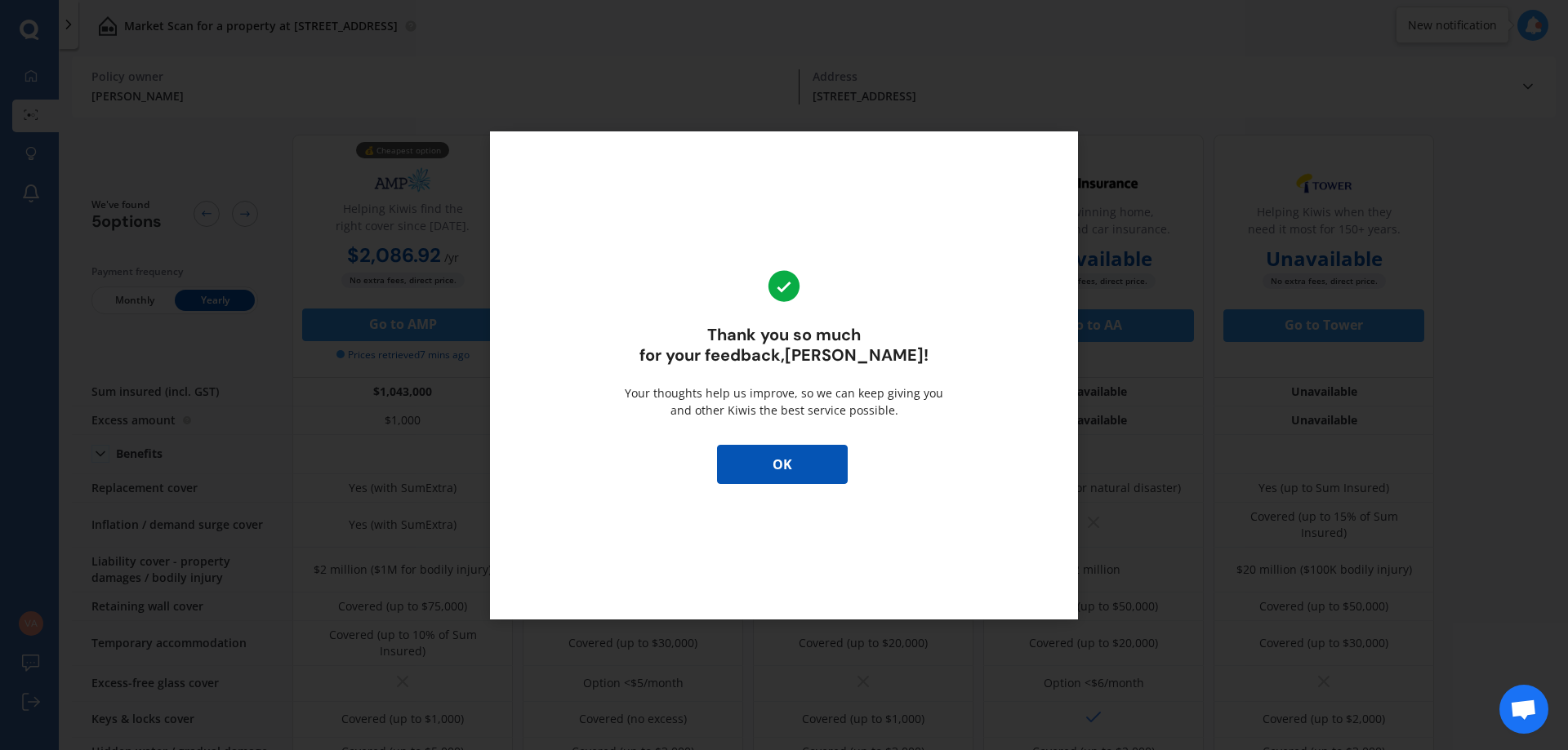
click at [774, 470] on button "OK" at bounding box center [782, 465] width 131 height 40
